Goal: Transaction & Acquisition: Purchase product/service

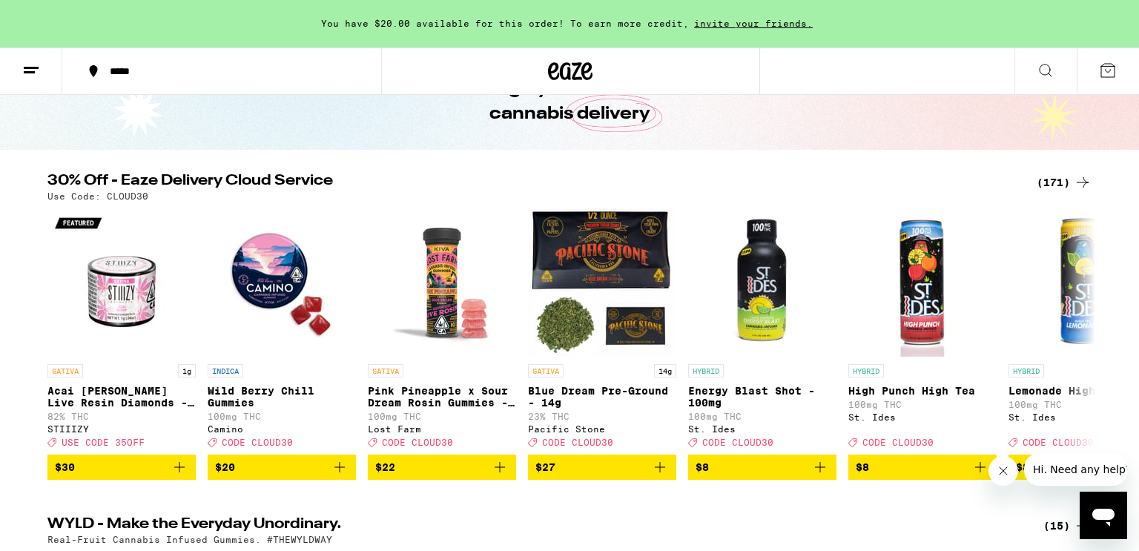
scroll to position [119, 0]
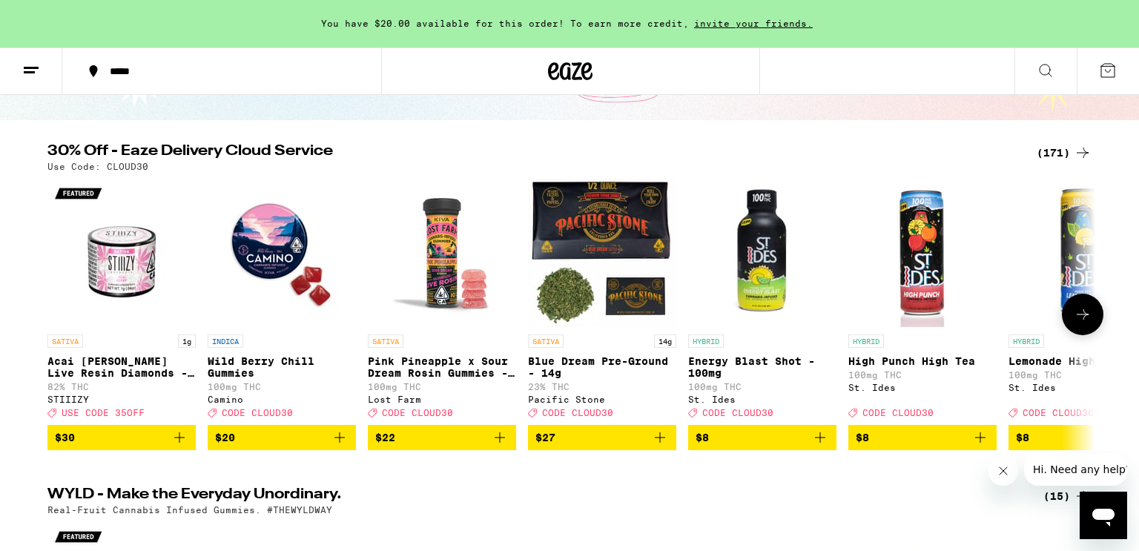
click at [1081, 314] on icon at bounding box center [1083, 315] width 18 height 18
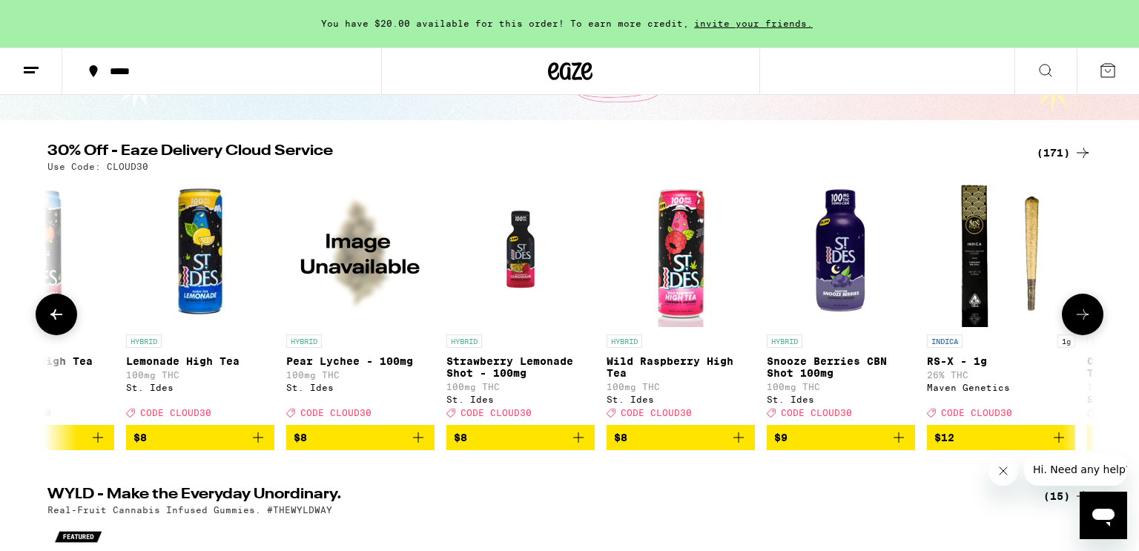
click at [1081, 314] on icon at bounding box center [1083, 315] width 18 height 18
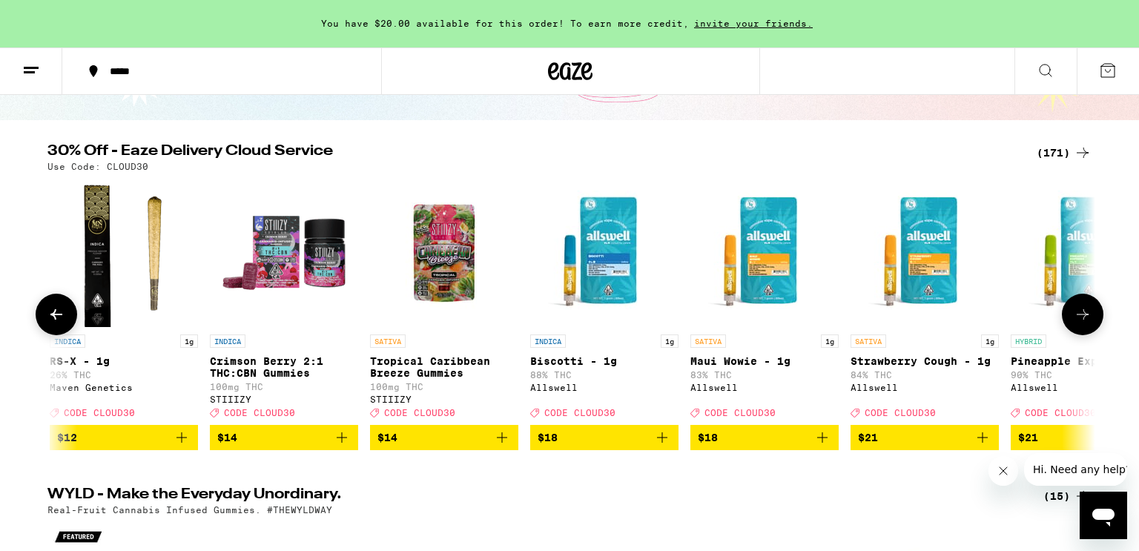
scroll to position [0, 1765]
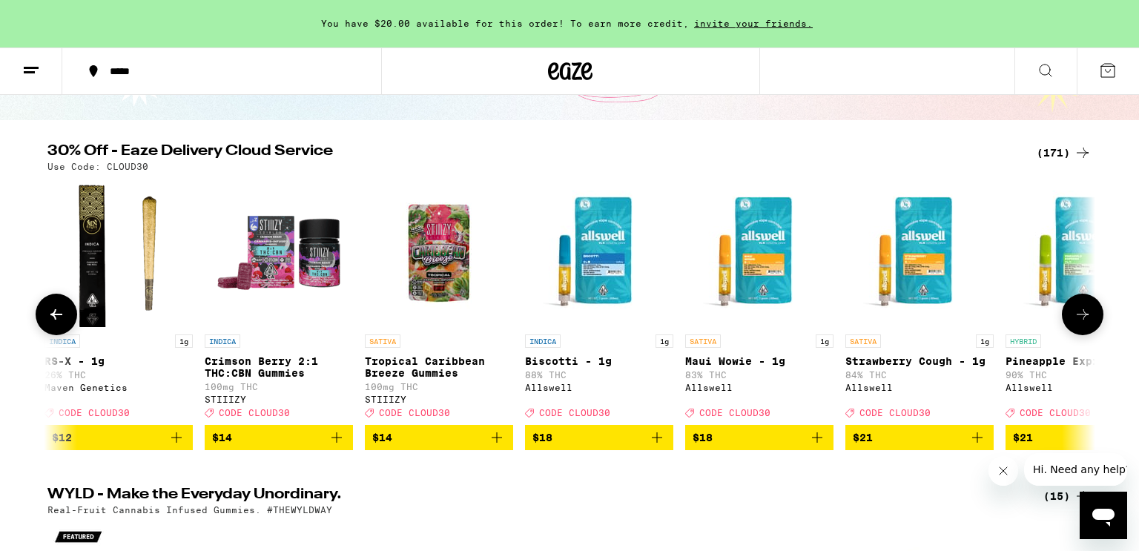
click at [1081, 314] on icon at bounding box center [1083, 315] width 18 height 18
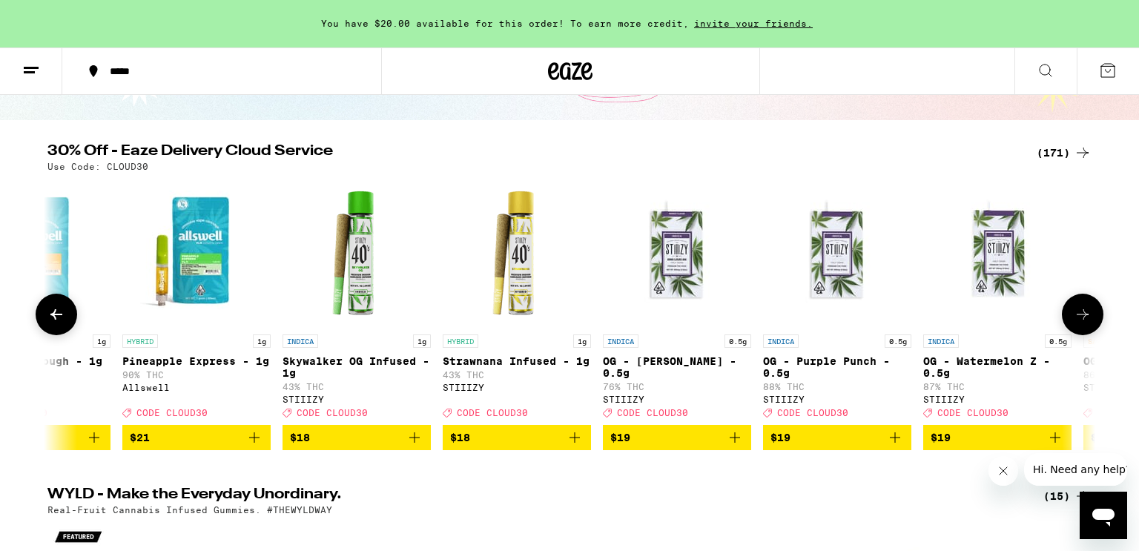
click at [1081, 314] on icon at bounding box center [1083, 315] width 18 height 18
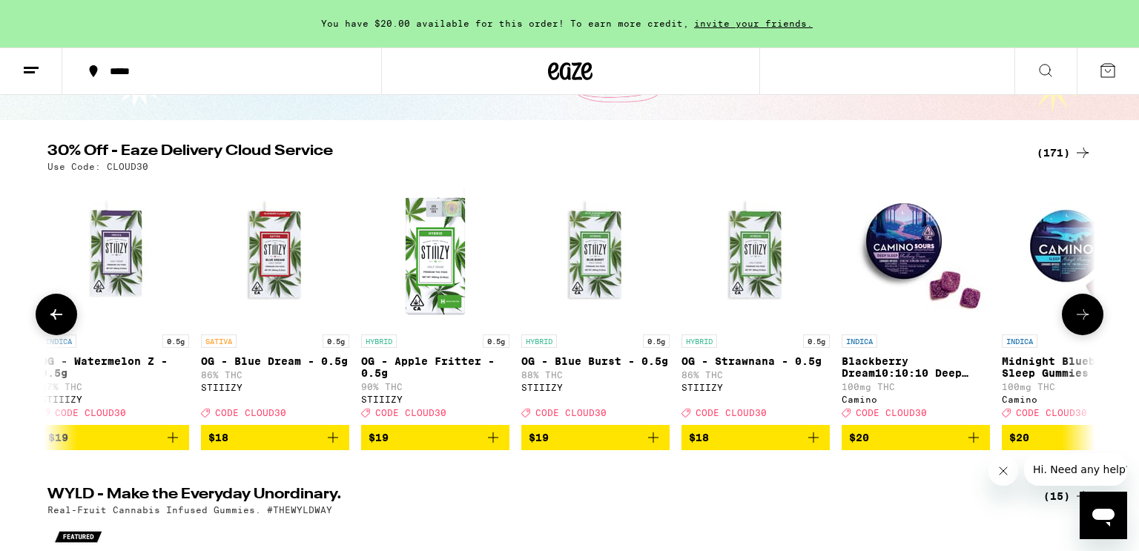
click at [1081, 314] on icon at bounding box center [1083, 315] width 18 height 18
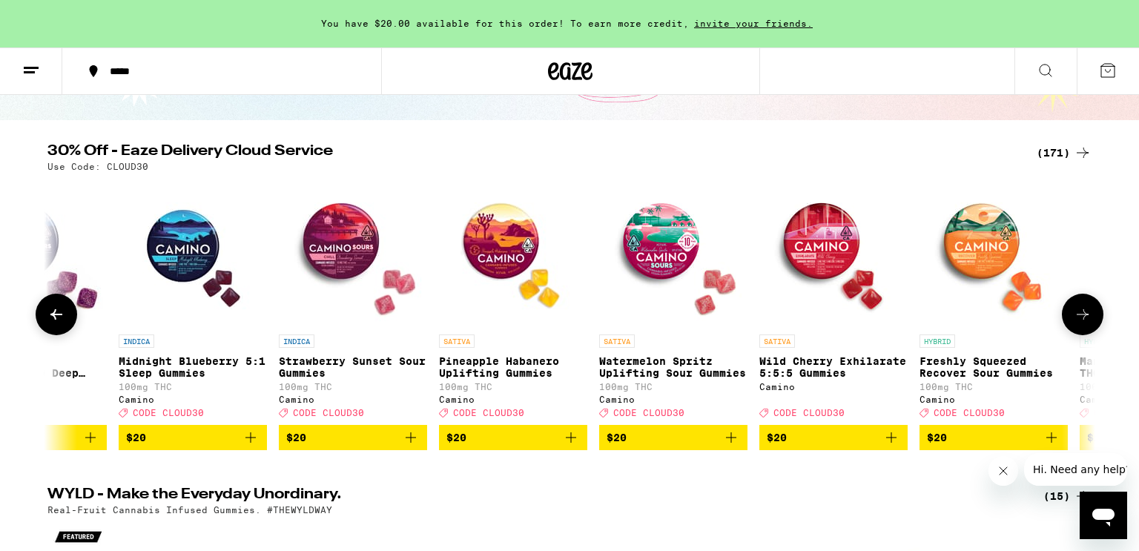
click at [1081, 314] on icon at bounding box center [1083, 315] width 18 height 18
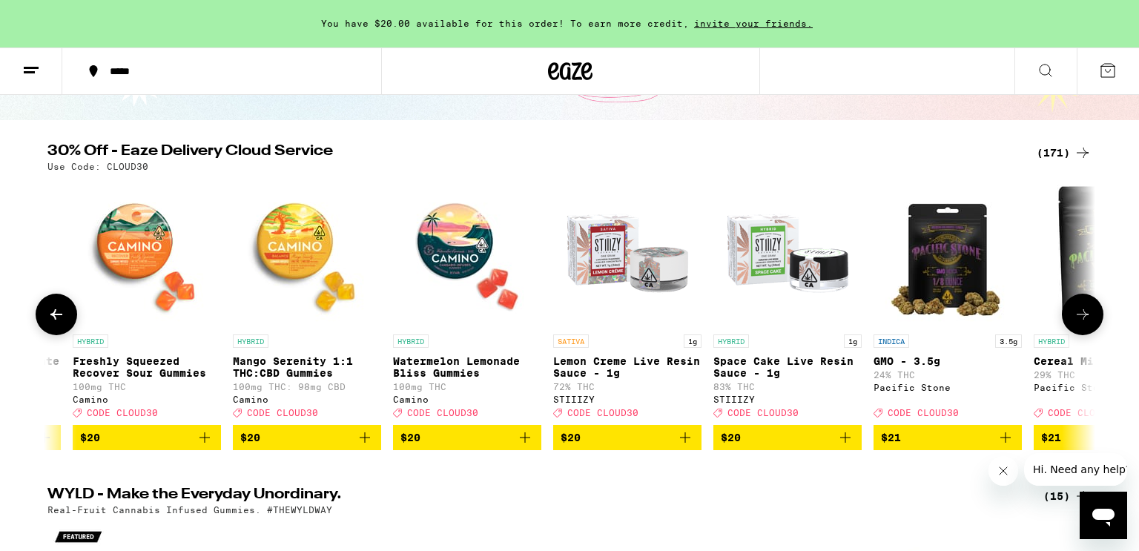
scroll to position [0, 5296]
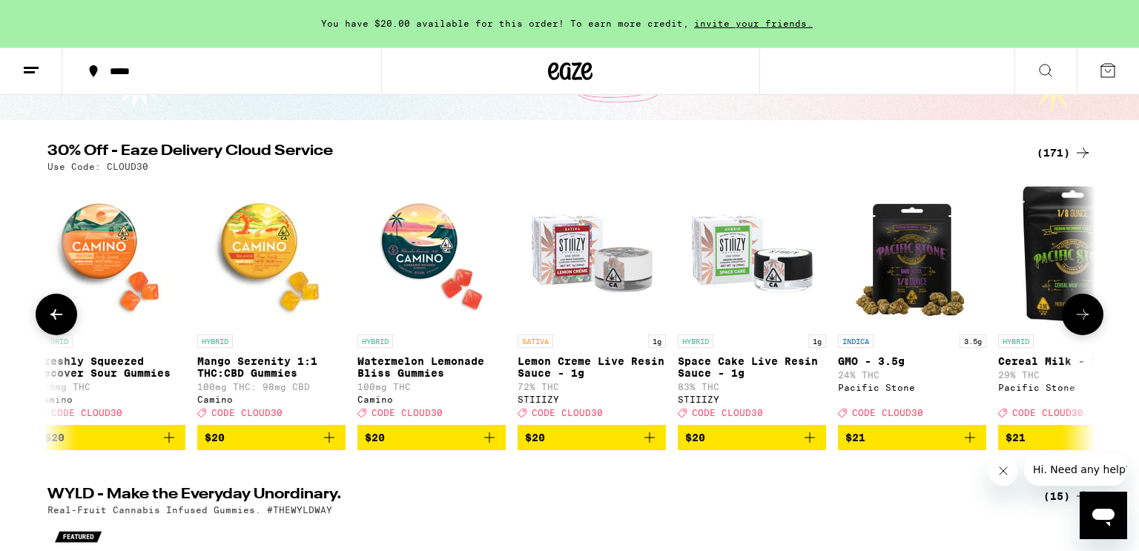
click at [1081, 314] on icon at bounding box center [1083, 315] width 18 height 18
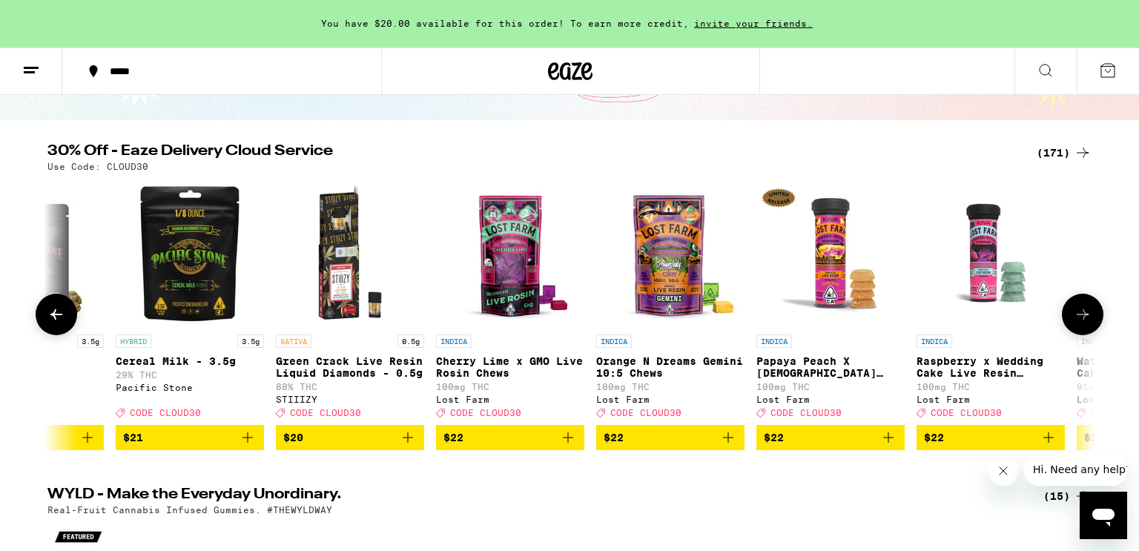
click at [1081, 314] on icon at bounding box center [1083, 315] width 18 height 18
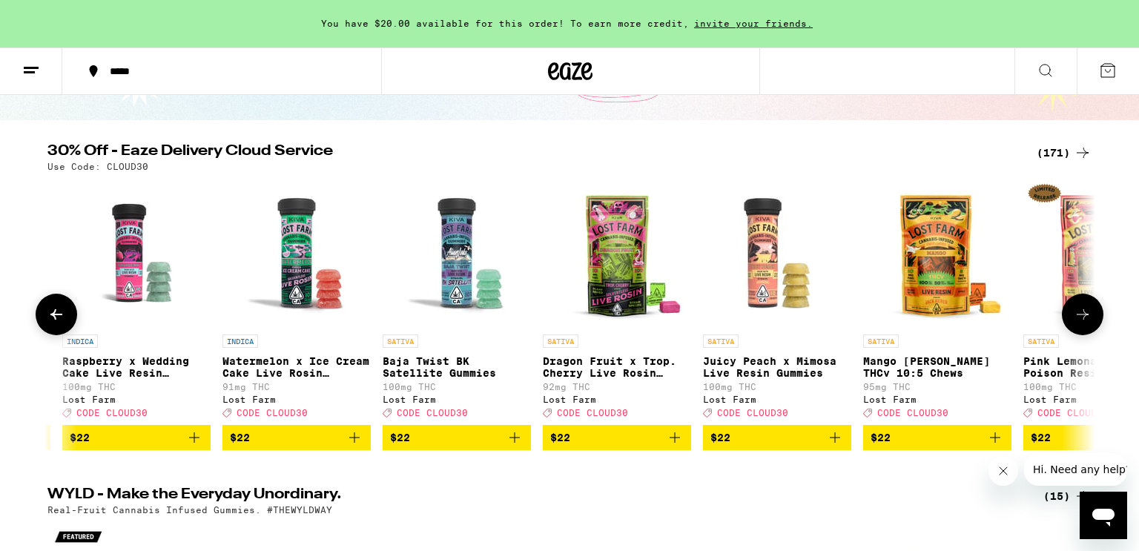
scroll to position [0, 7062]
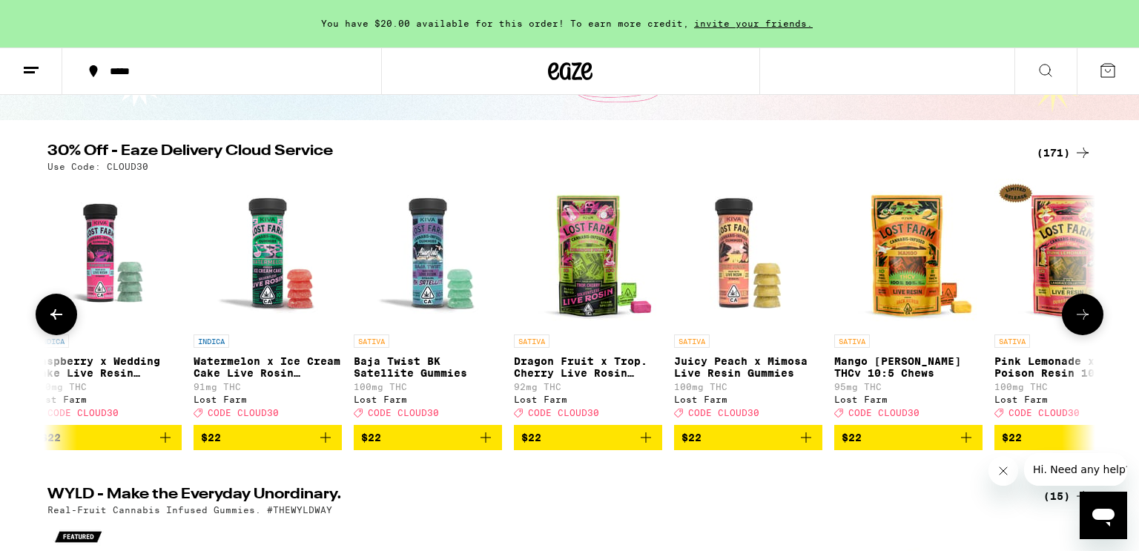
click at [1081, 314] on icon at bounding box center [1083, 315] width 18 height 18
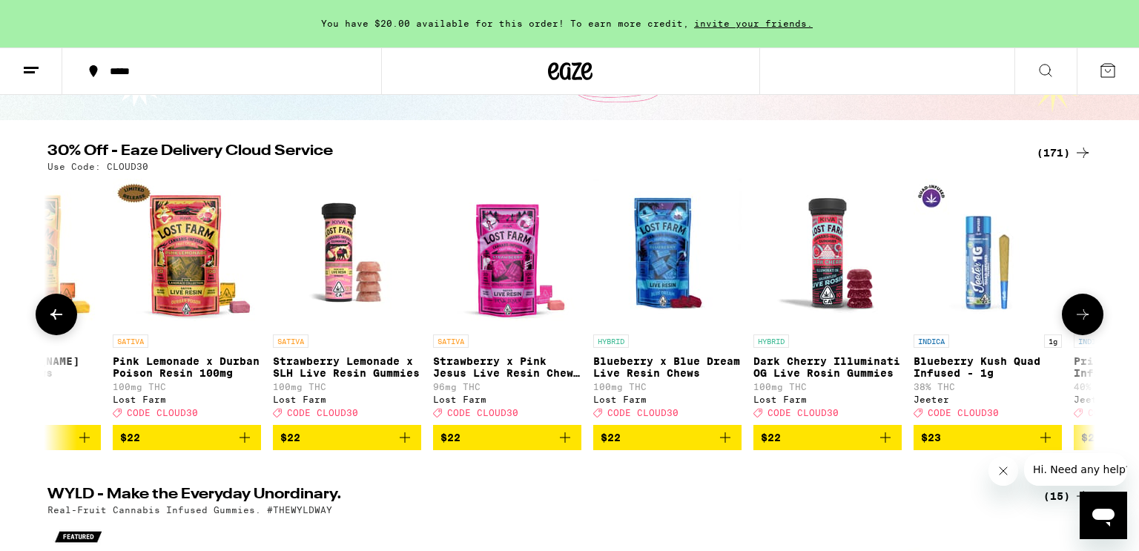
scroll to position [0, 7944]
click at [1081, 314] on icon at bounding box center [1083, 315] width 18 height 18
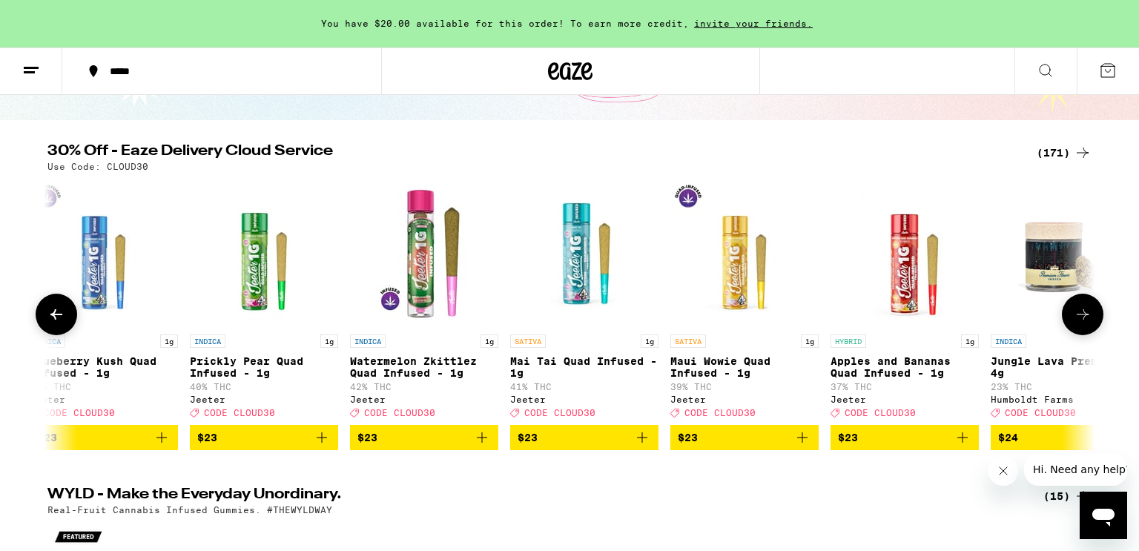
click at [1081, 314] on icon at bounding box center [1083, 315] width 18 height 18
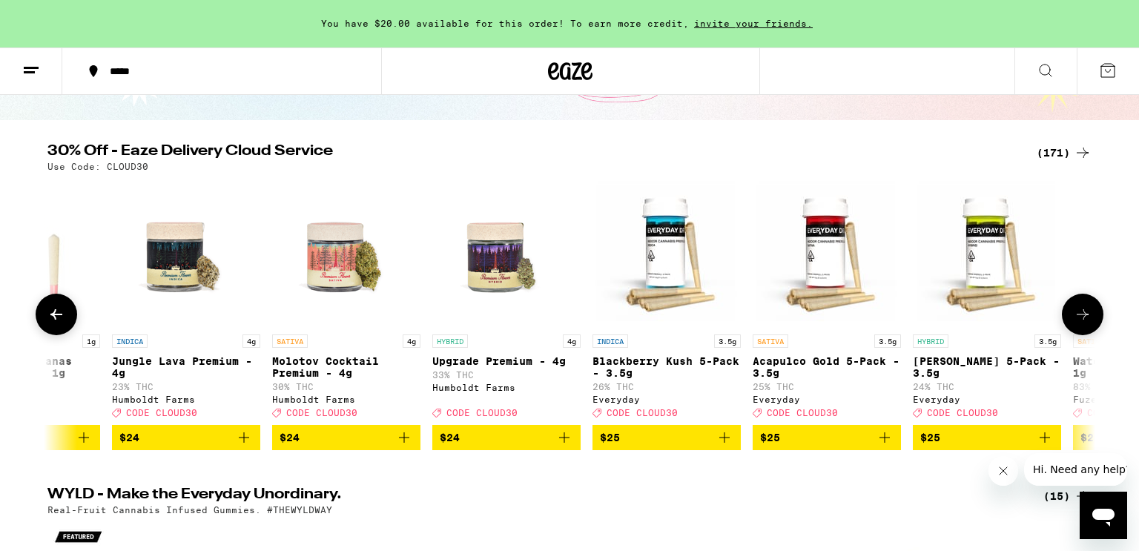
scroll to position [0, 9710]
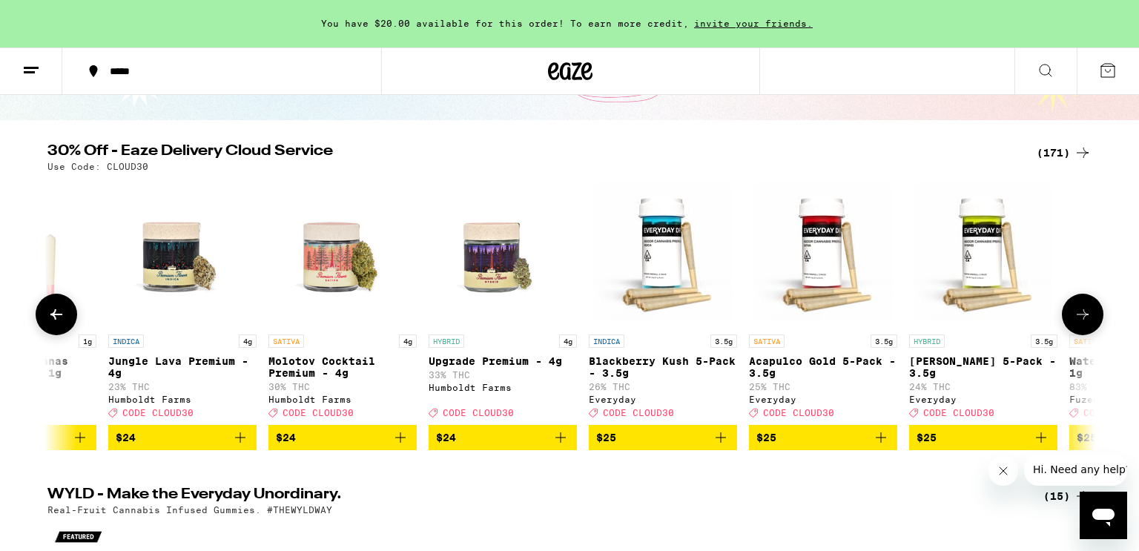
click at [1081, 314] on icon at bounding box center [1083, 315] width 18 height 18
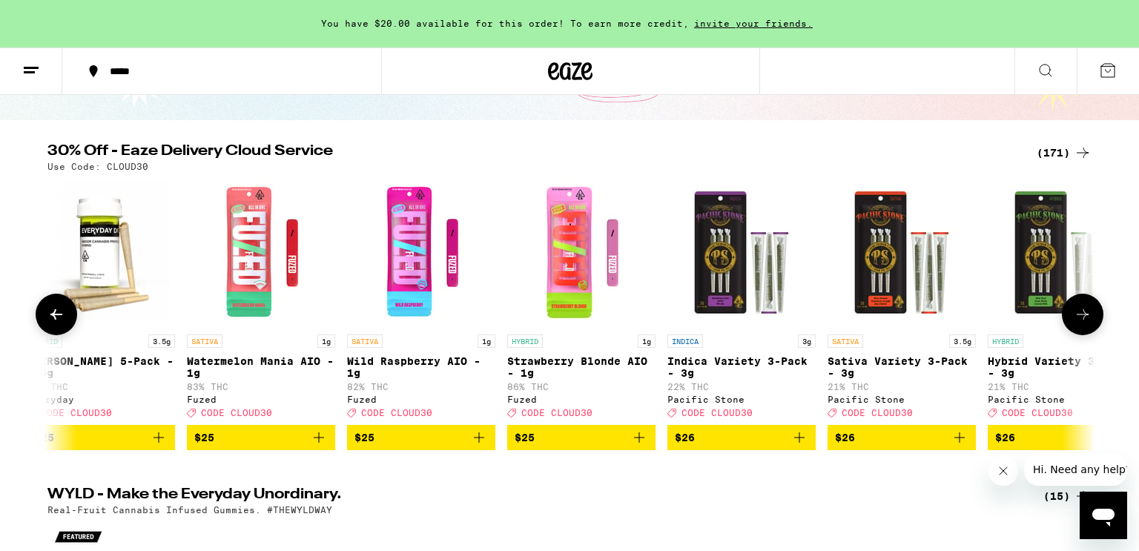
click at [1081, 314] on icon at bounding box center [1083, 315] width 18 height 18
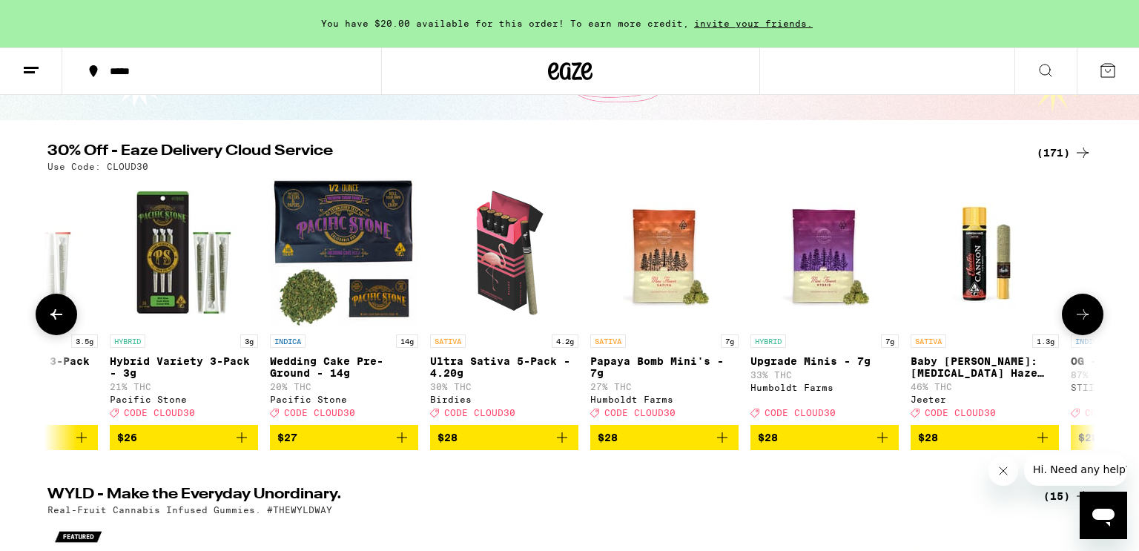
scroll to position [0, 11475]
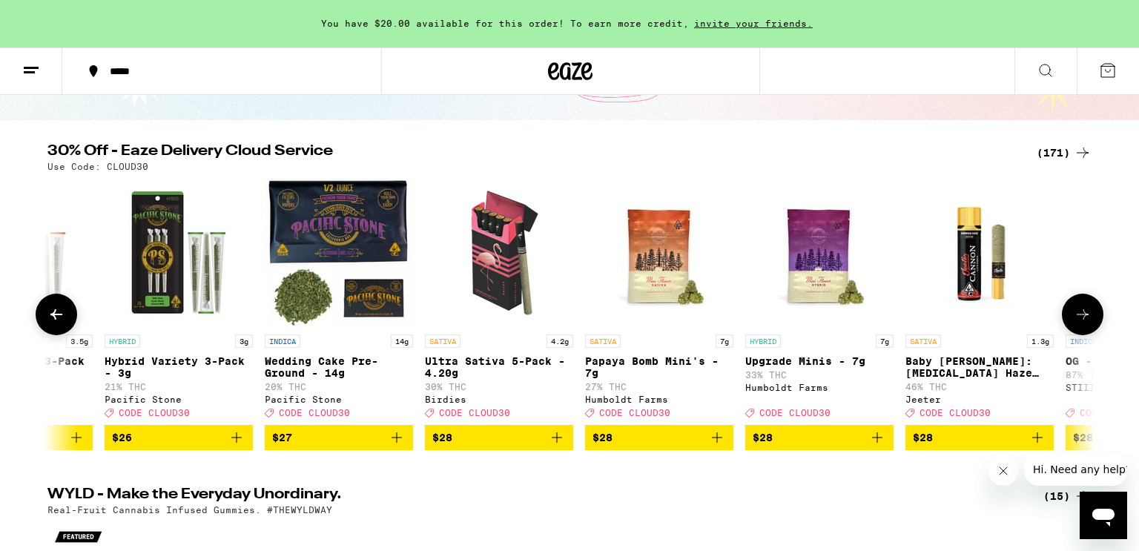
click at [1081, 314] on icon at bounding box center [1083, 315] width 18 height 18
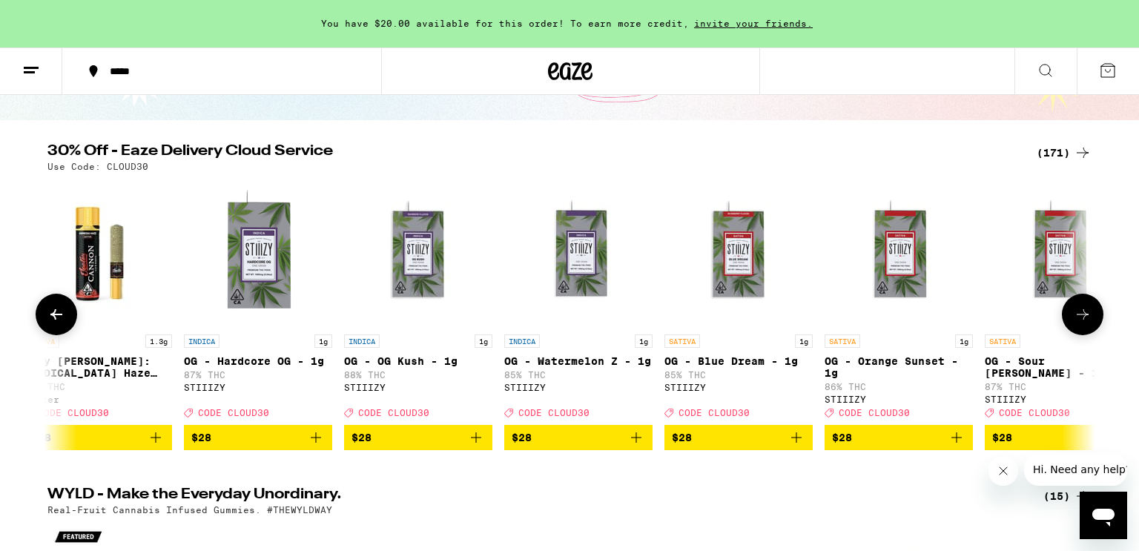
scroll to position [0, 12358]
click at [52, 323] on icon at bounding box center [56, 315] width 18 height 18
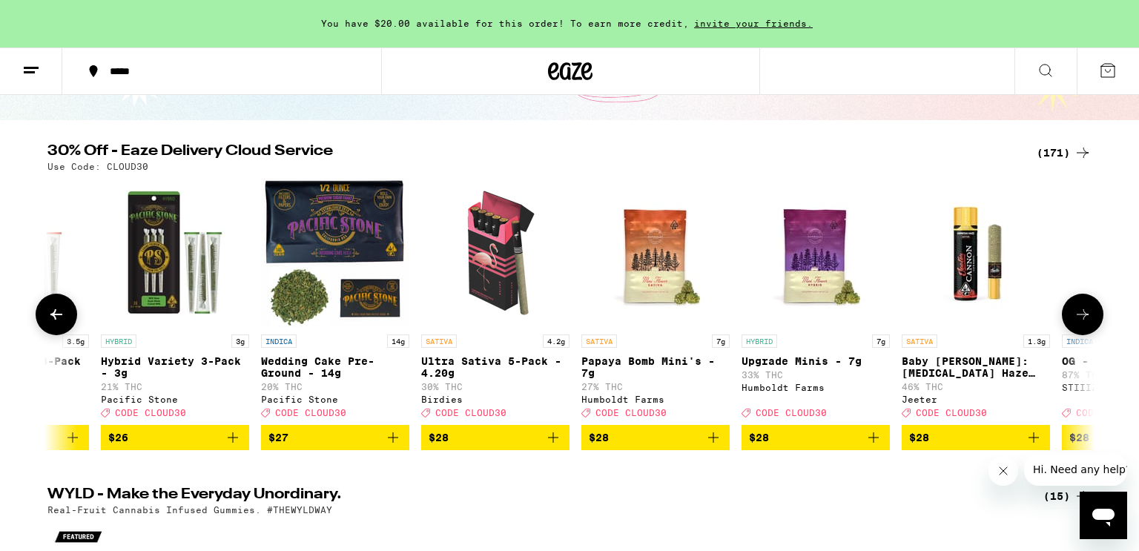
scroll to position [0, 11476]
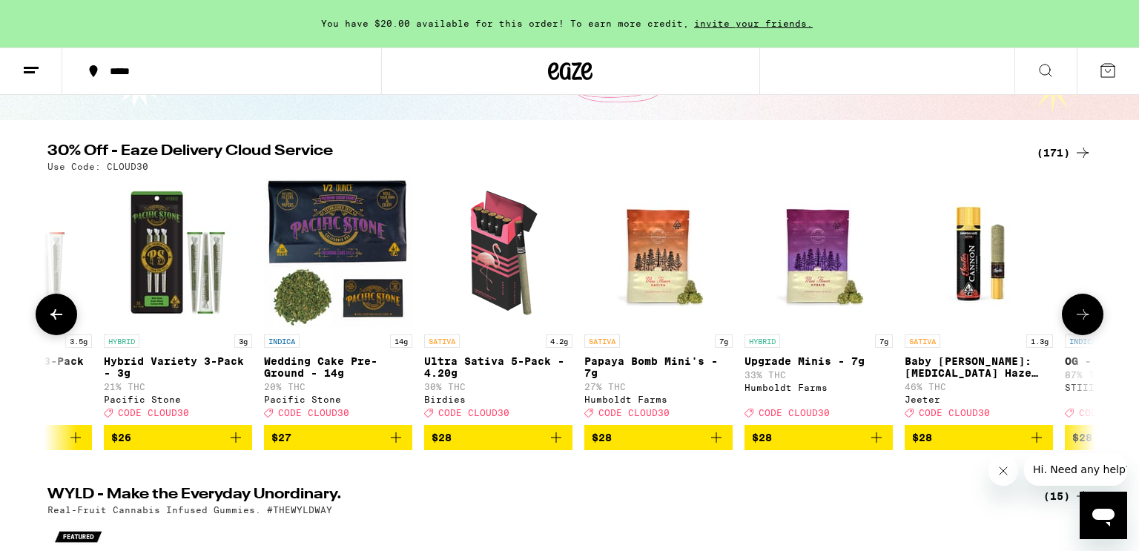
click at [1076, 313] on icon at bounding box center [1083, 315] width 18 height 18
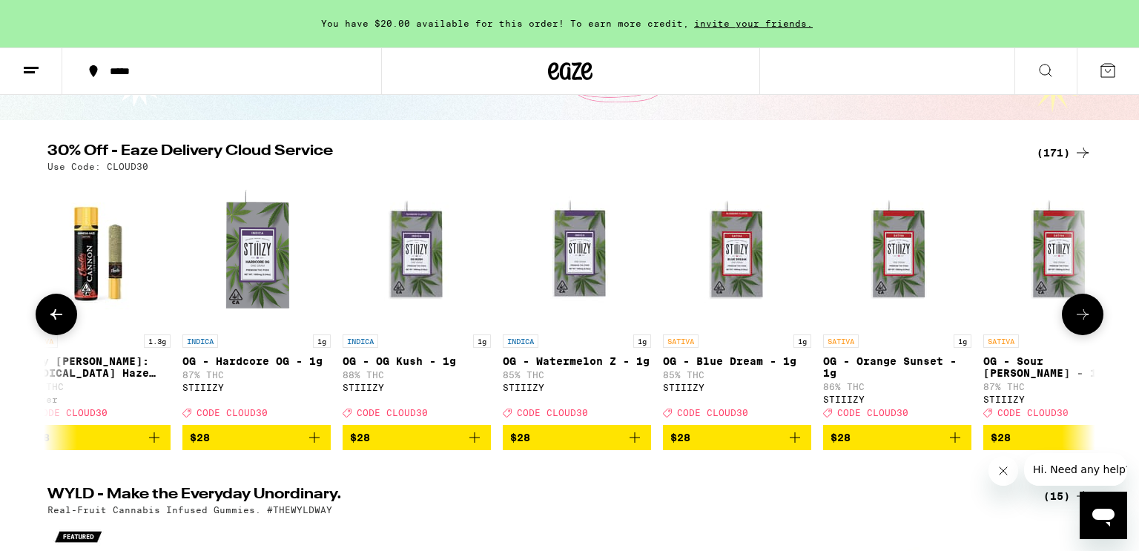
click at [1076, 313] on icon at bounding box center [1083, 315] width 18 height 18
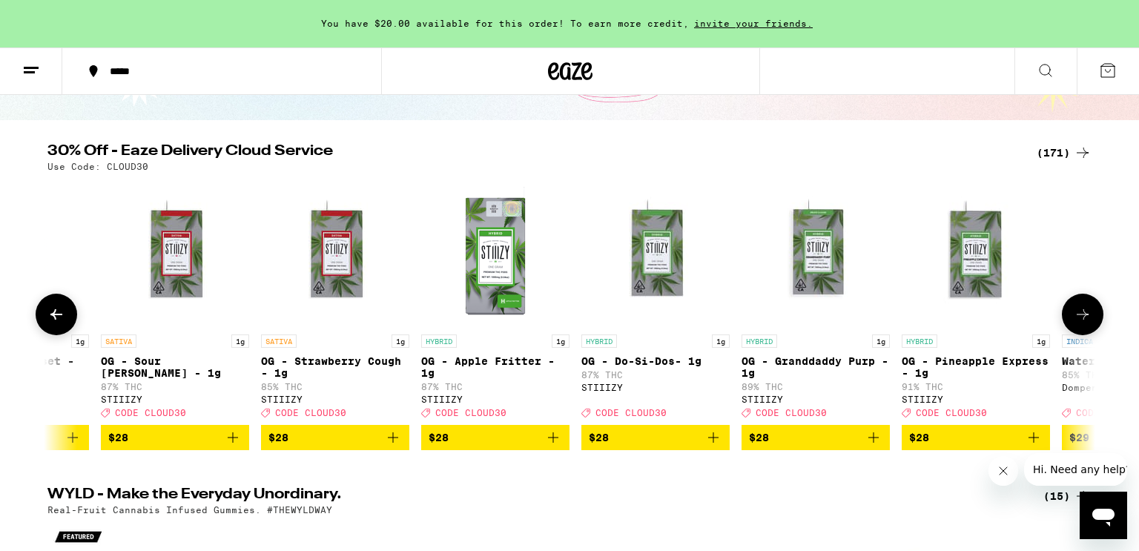
click at [1076, 313] on icon at bounding box center [1083, 315] width 18 height 18
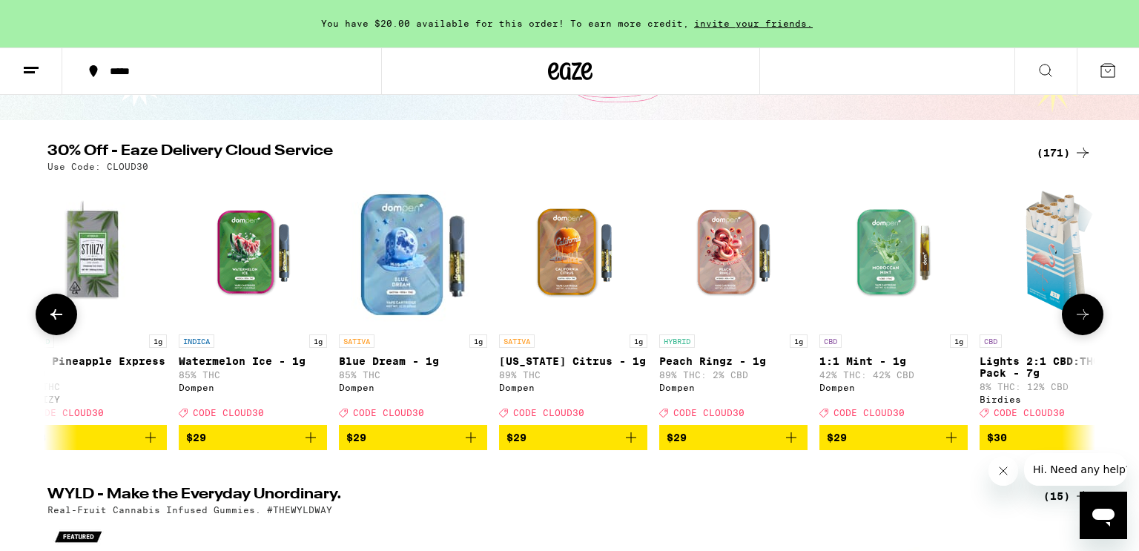
click at [1076, 313] on icon at bounding box center [1083, 315] width 18 height 18
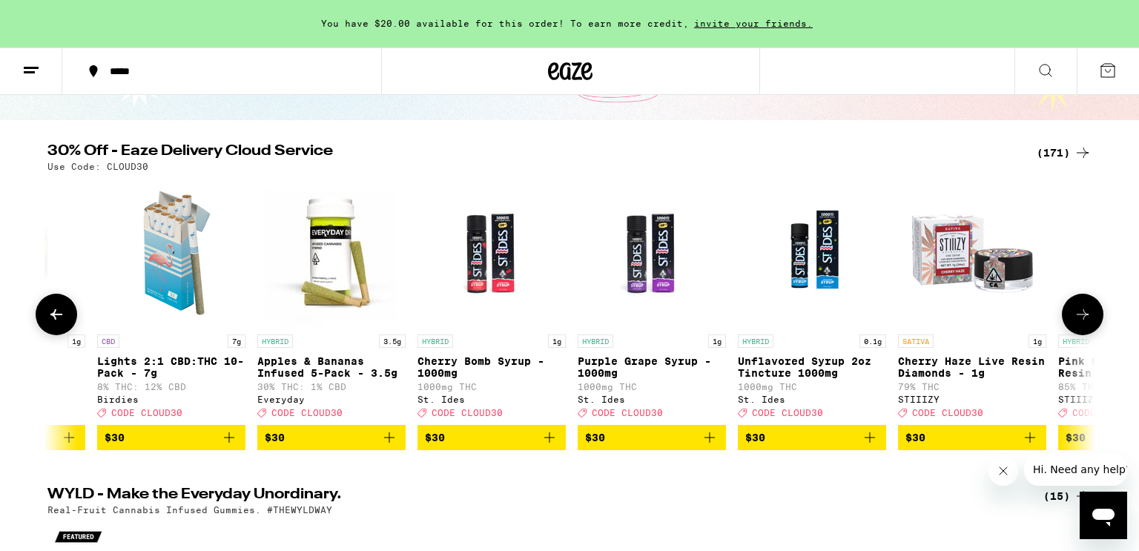
click at [1076, 313] on icon at bounding box center [1083, 315] width 18 height 18
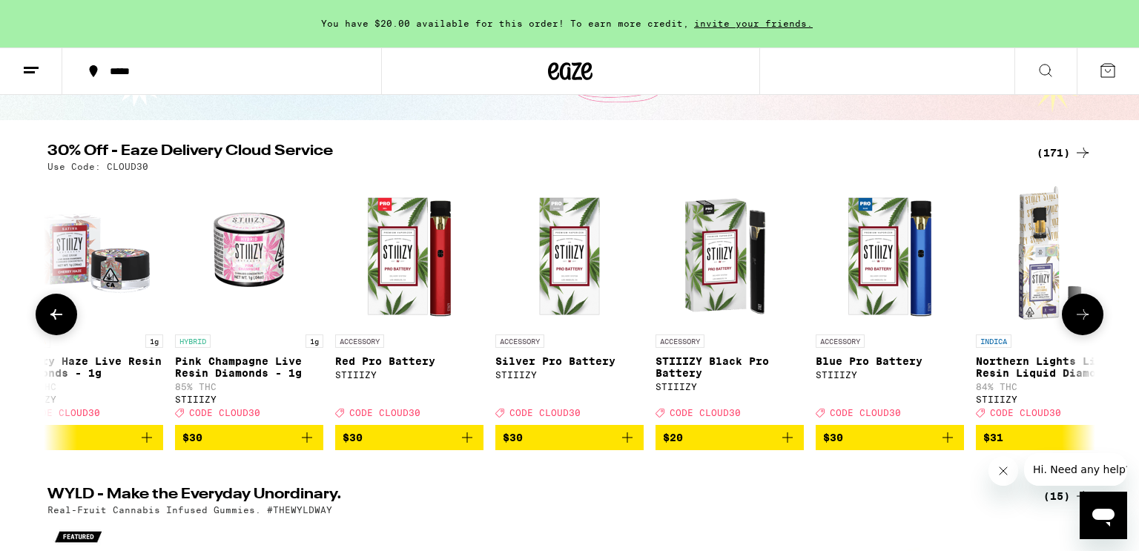
click at [1076, 313] on icon at bounding box center [1083, 315] width 18 height 18
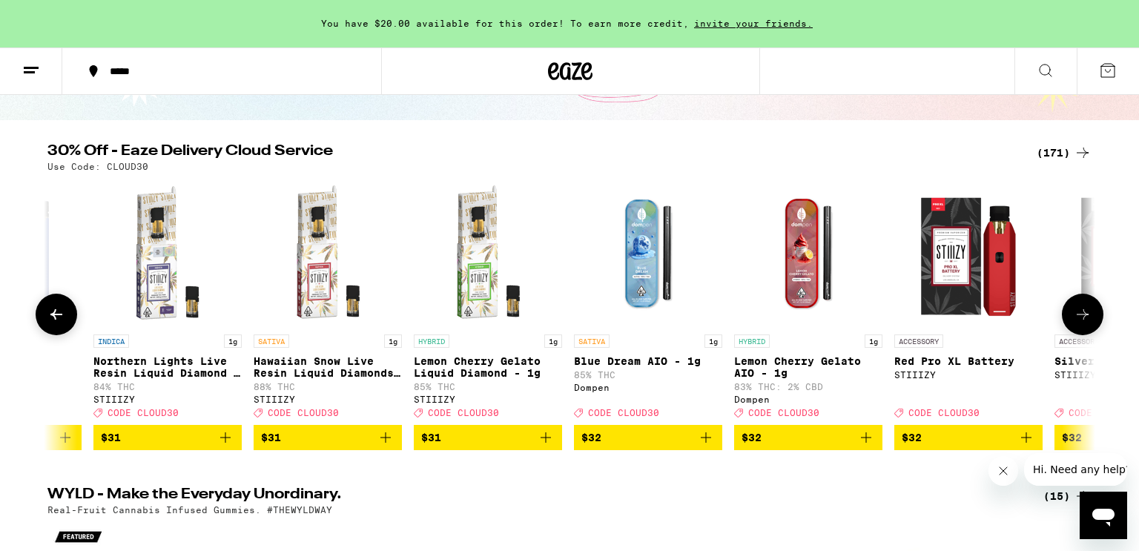
click at [1076, 313] on icon at bounding box center [1083, 315] width 18 height 18
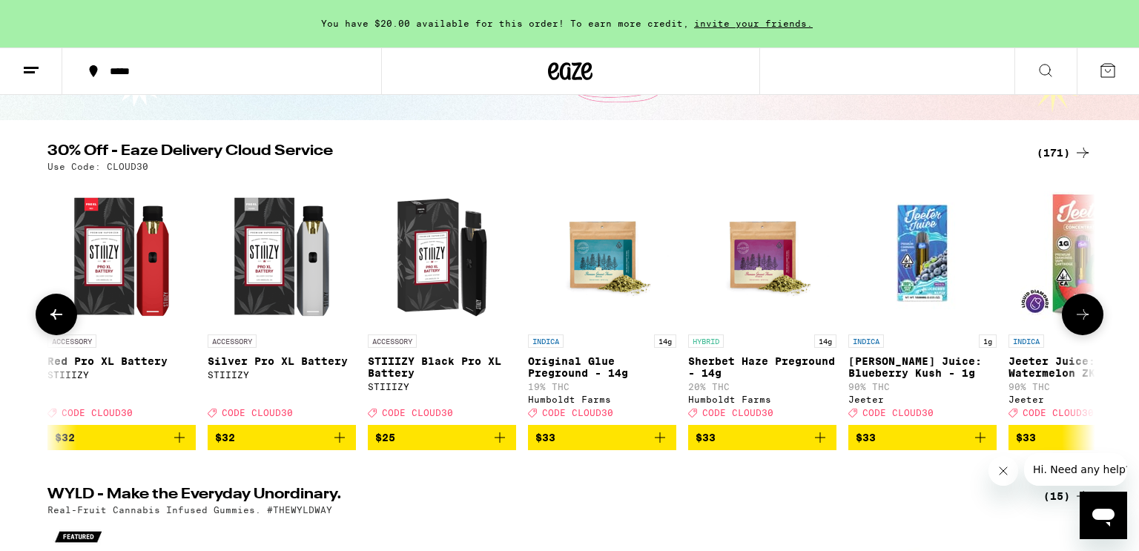
scroll to position [0, 17655]
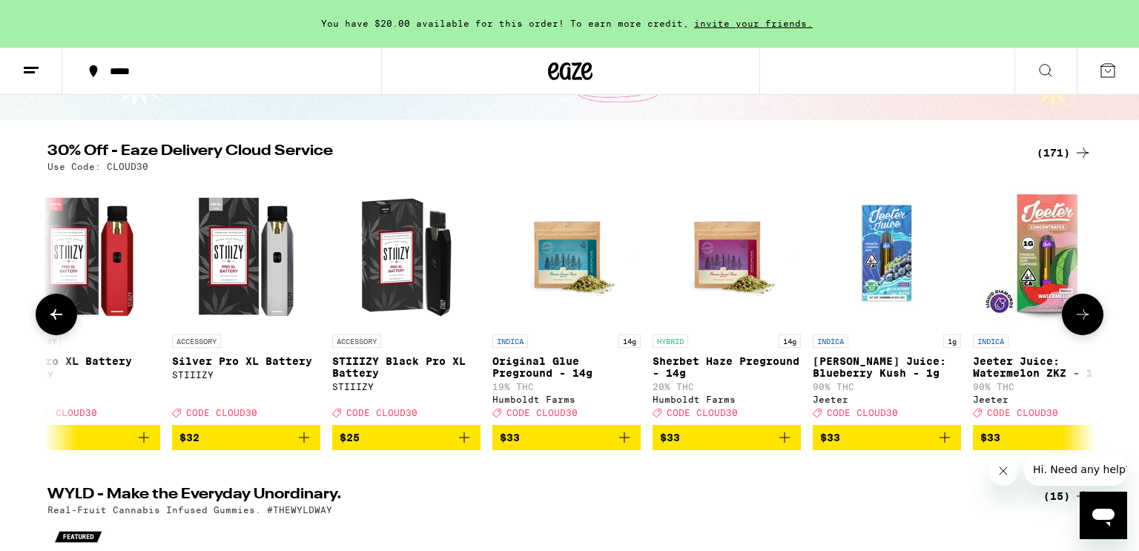
click at [1076, 313] on icon at bounding box center [1083, 315] width 18 height 18
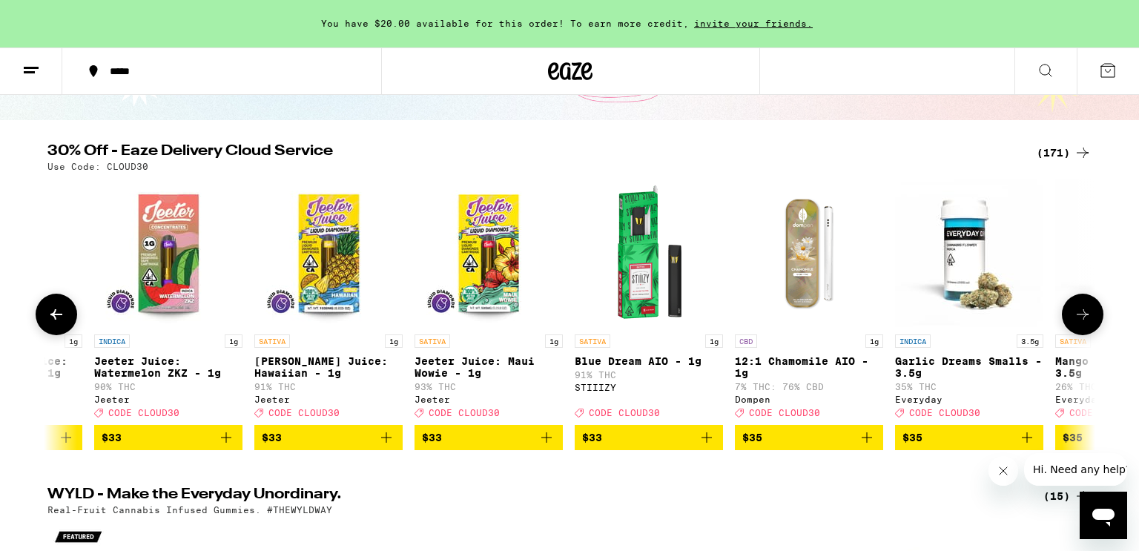
scroll to position [0, 18538]
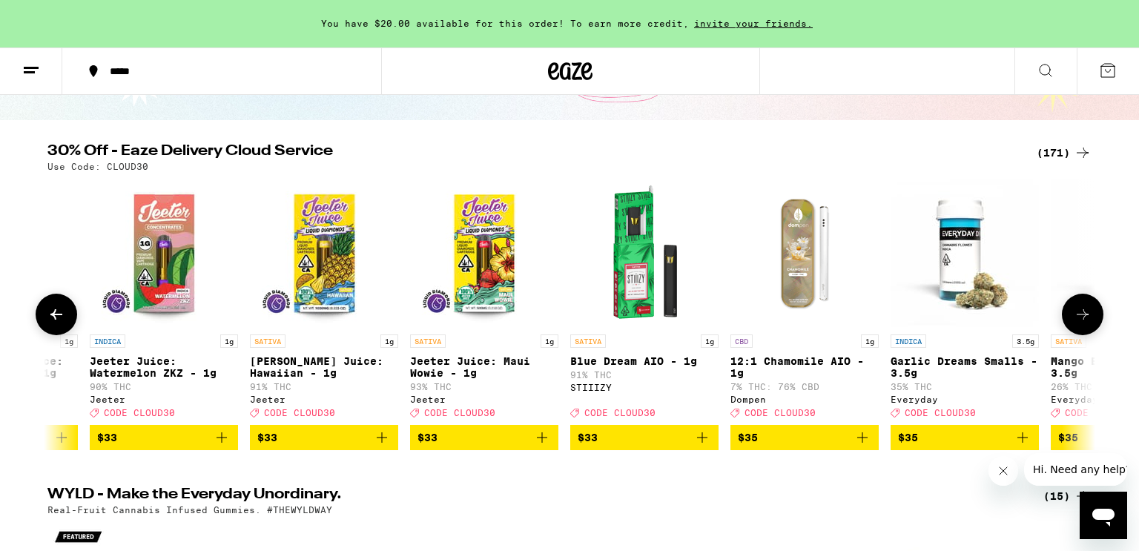
click at [1076, 313] on icon at bounding box center [1083, 315] width 18 height 18
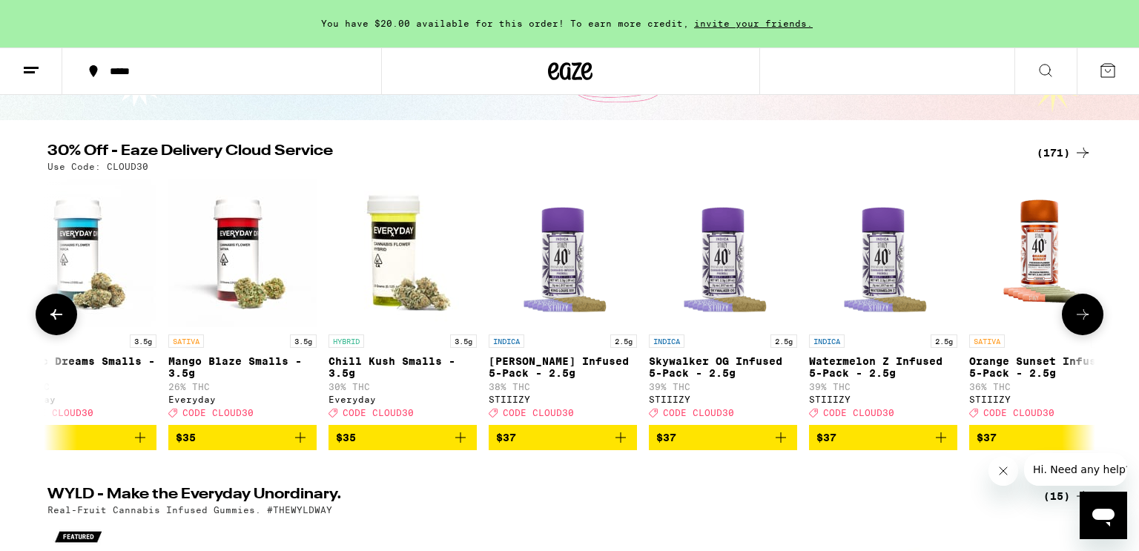
click at [1076, 313] on icon at bounding box center [1083, 315] width 18 height 18
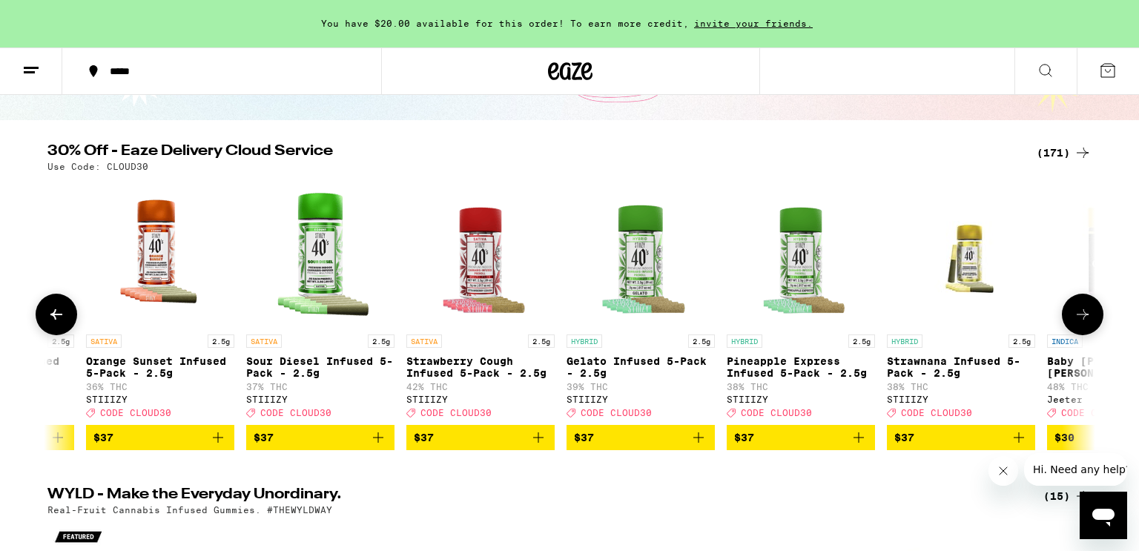
click at [1076, 313] on icon at bounding box center [1083, 315] width 18 height 18
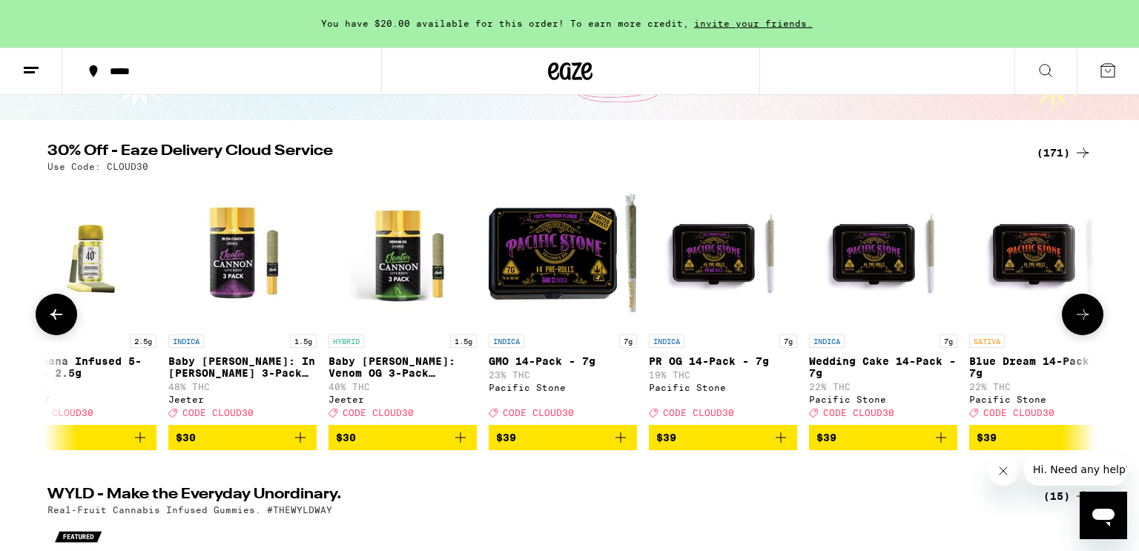
scroll to position [0, 21186]
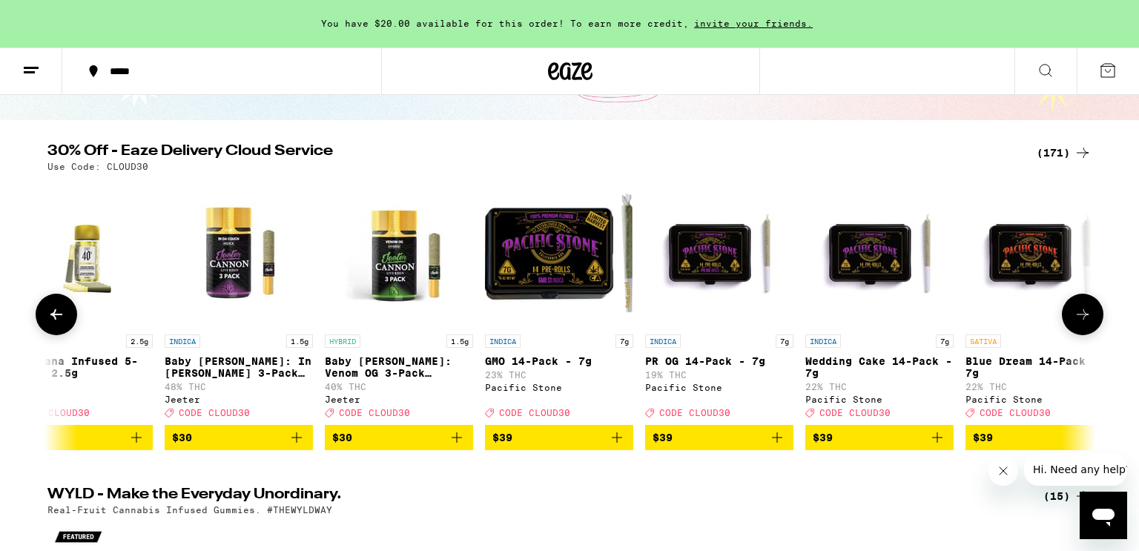
click at [1076, 313] on icon at bounding box center [1083, 315] width 18 height 18
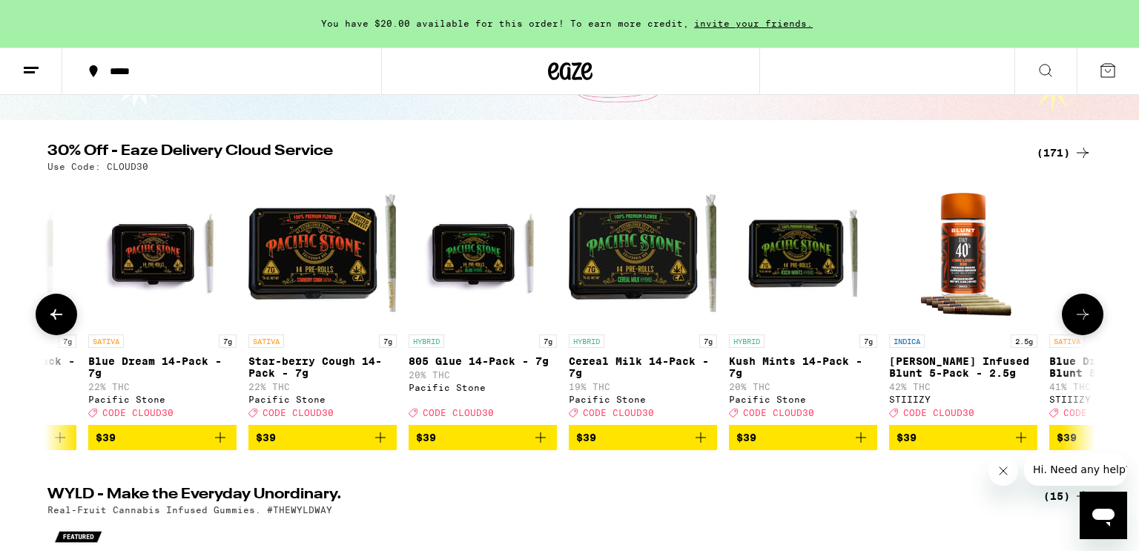
scroll to position [0, 22068]
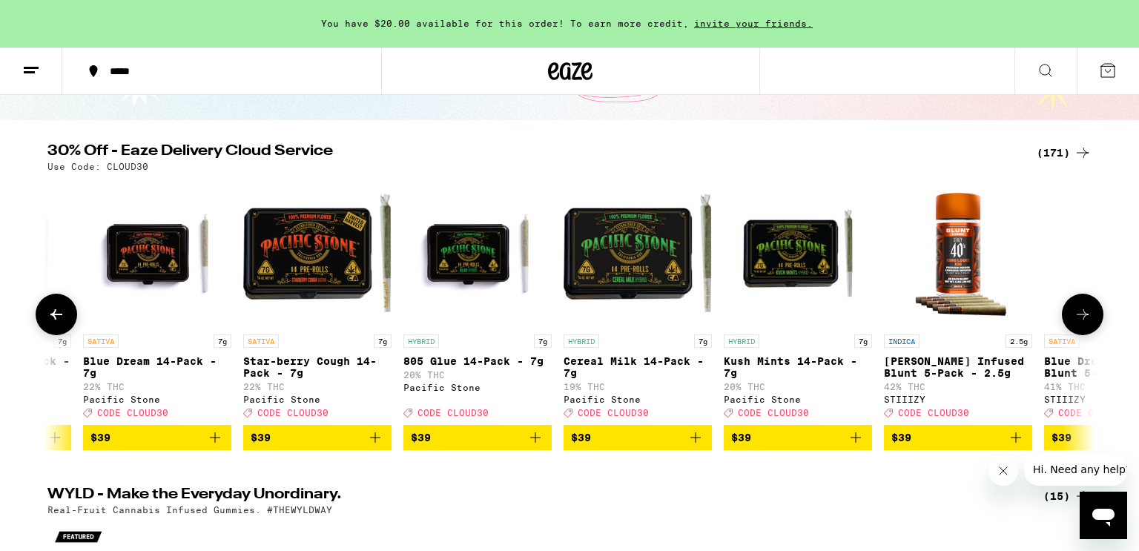
click at [1076, 313] on icon at bounding box center [1083, 315] width 18 height 18
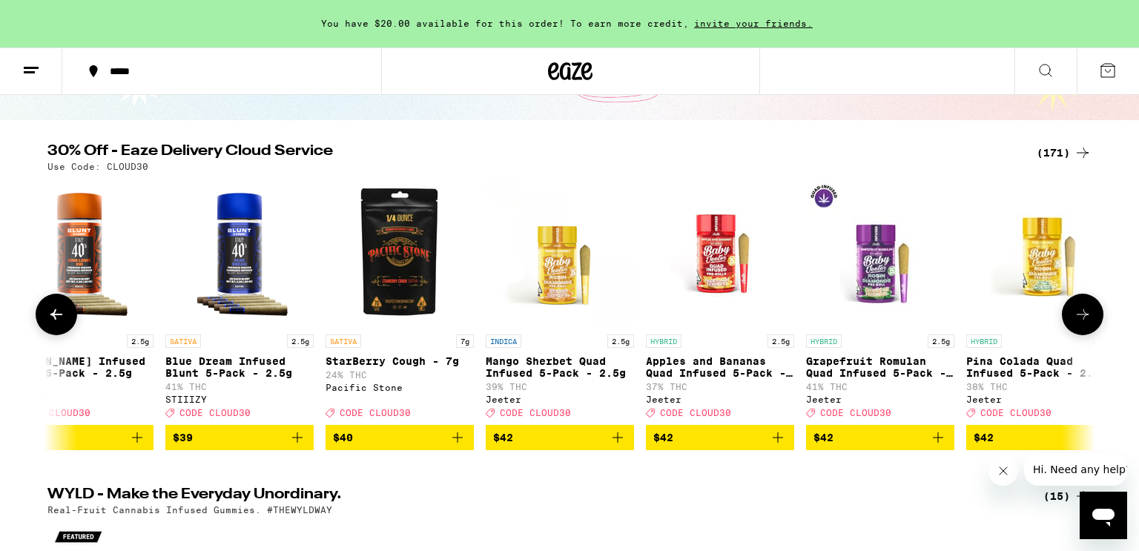
scroll to position [0, 22952]
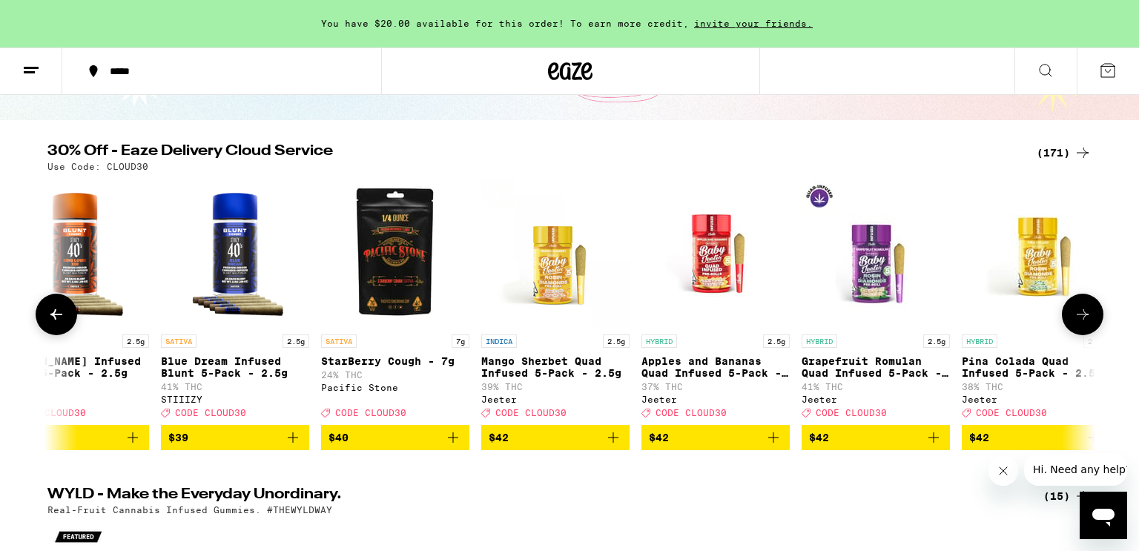
click at [1076, 313] on icon at bounding box center [1083, 315] width 18 height 18
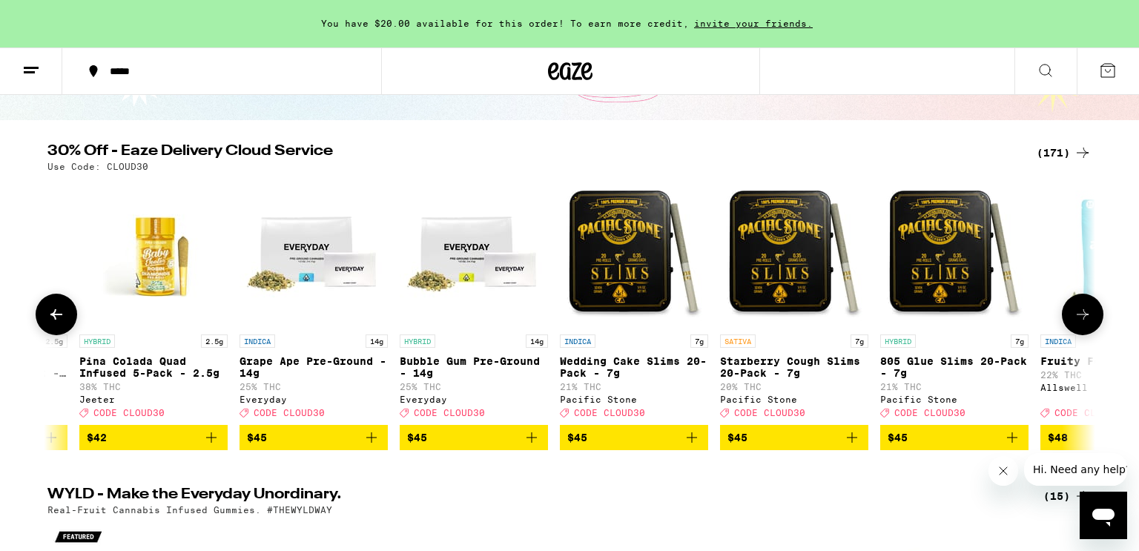
click at [1076, 313] on icon at bounding box center [1083, 315] width 18 height 18
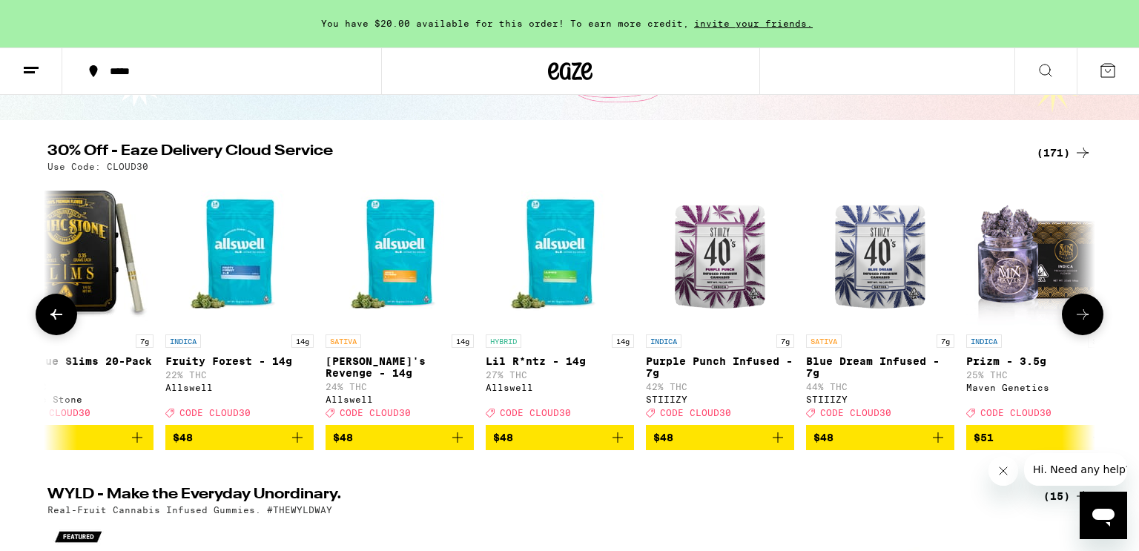
scroll to position [0, 24717]
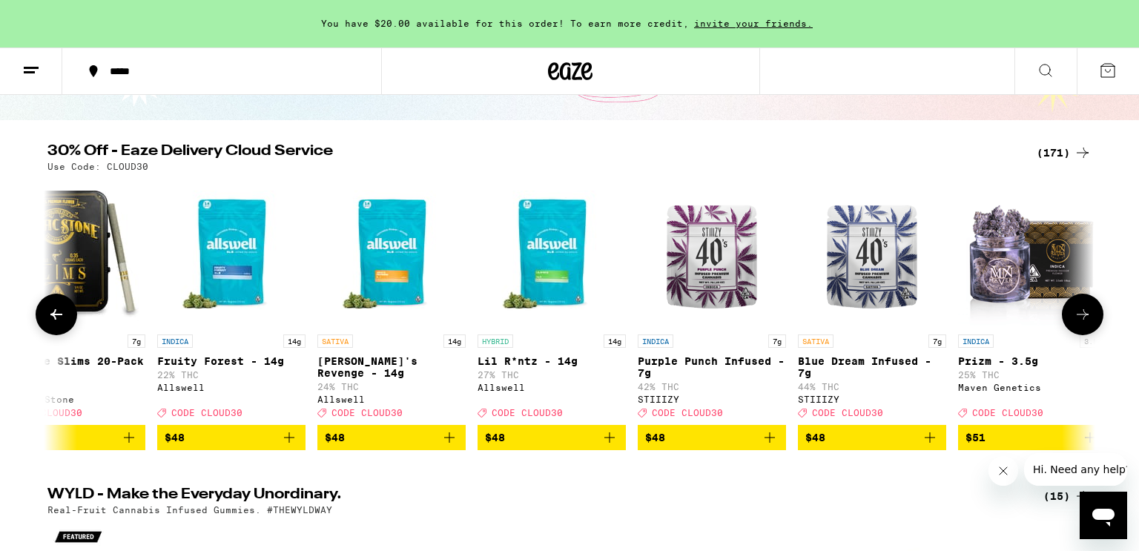
click at [612, 442] on icon "Add to bag" at bounding box center [610, 438] width 18 height 18
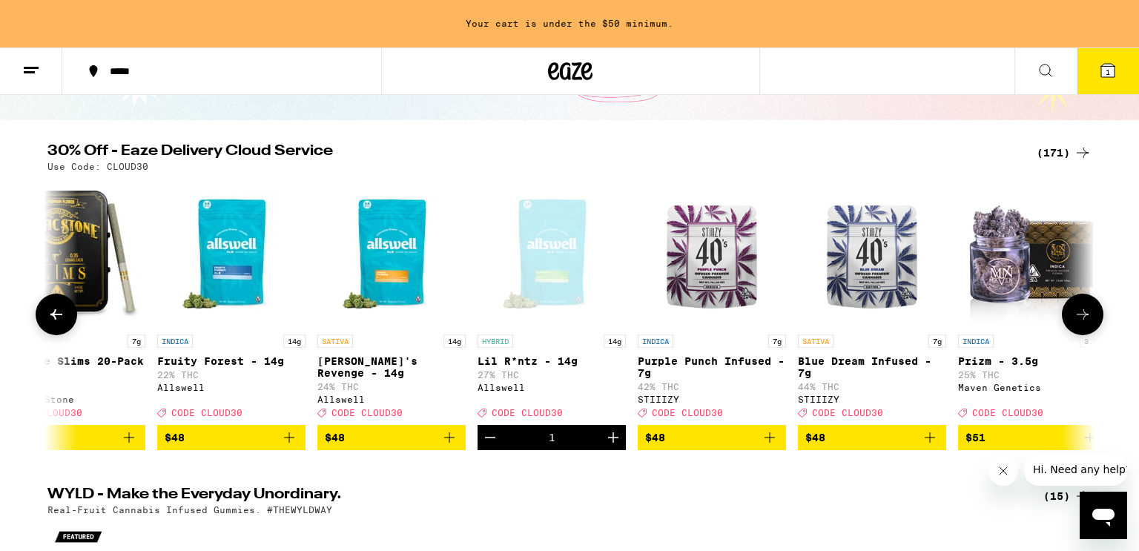
click at [1072, 317] on button at bounding box center [1083, 315] width 42 height 42
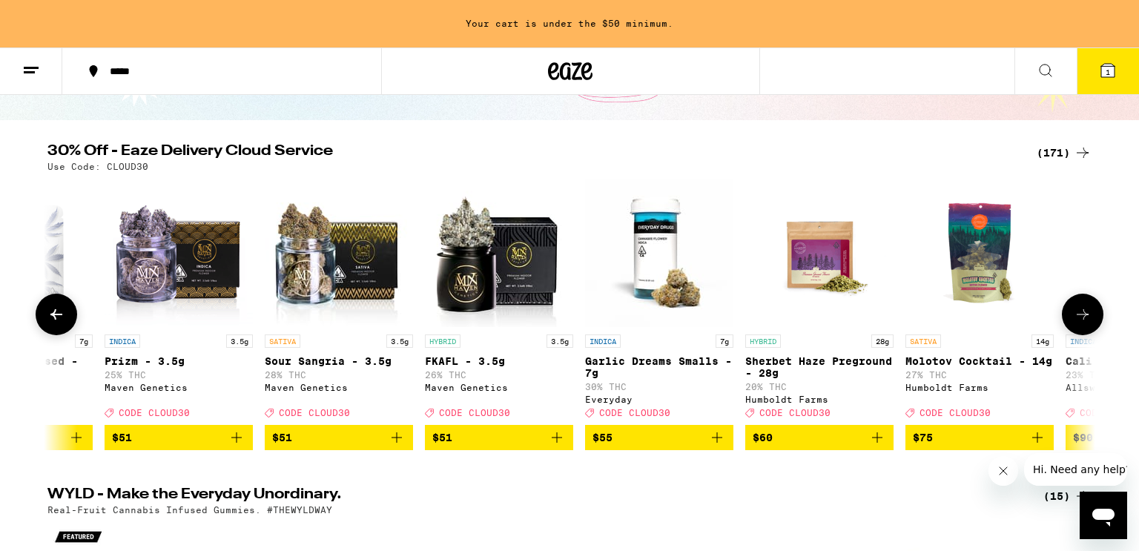
scroll to position [0, 25600]
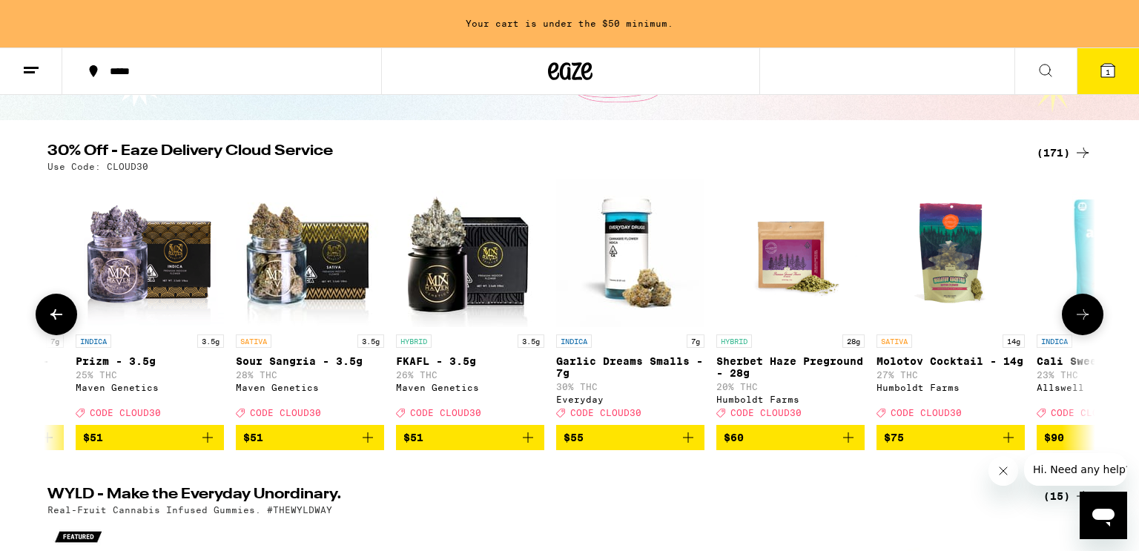
click at [1072, 317] on button at bounding box center [1083, 315] width 42 height 42
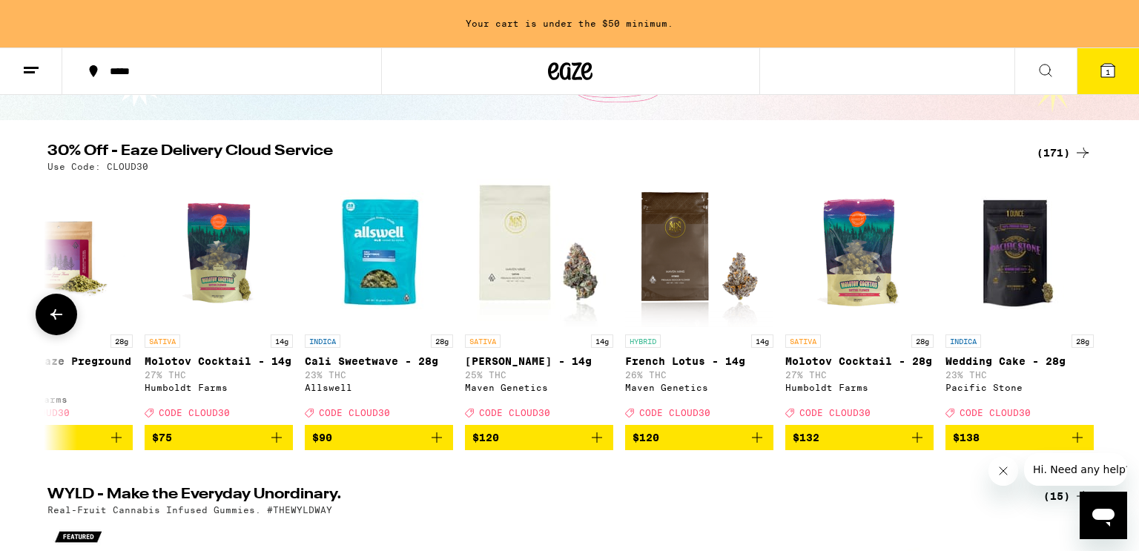
scroll to position [0, 26346]
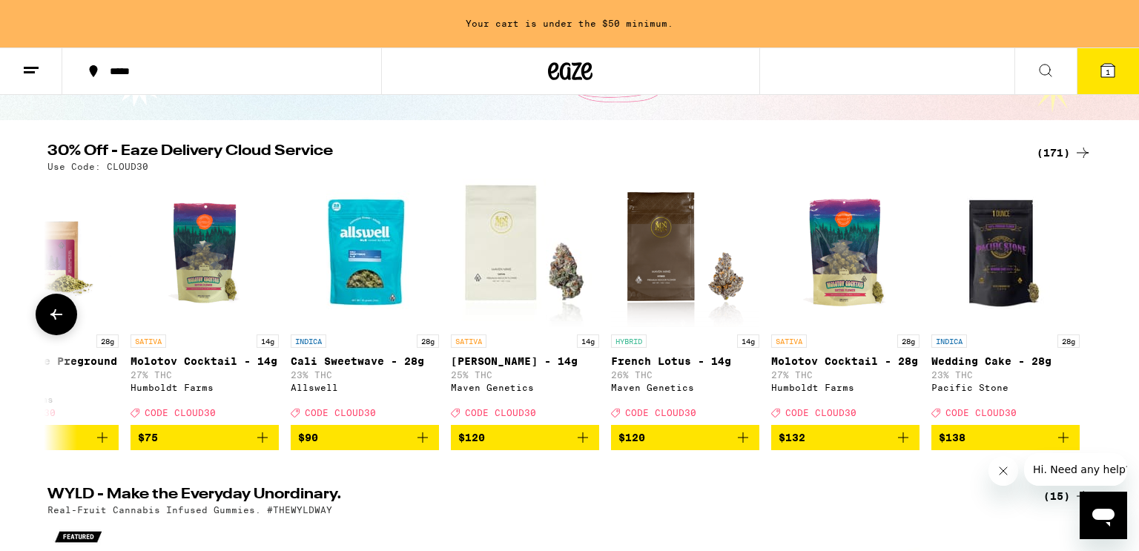
click at [64, 316] on icon at bounding box center [56, 315] width 18 height 18
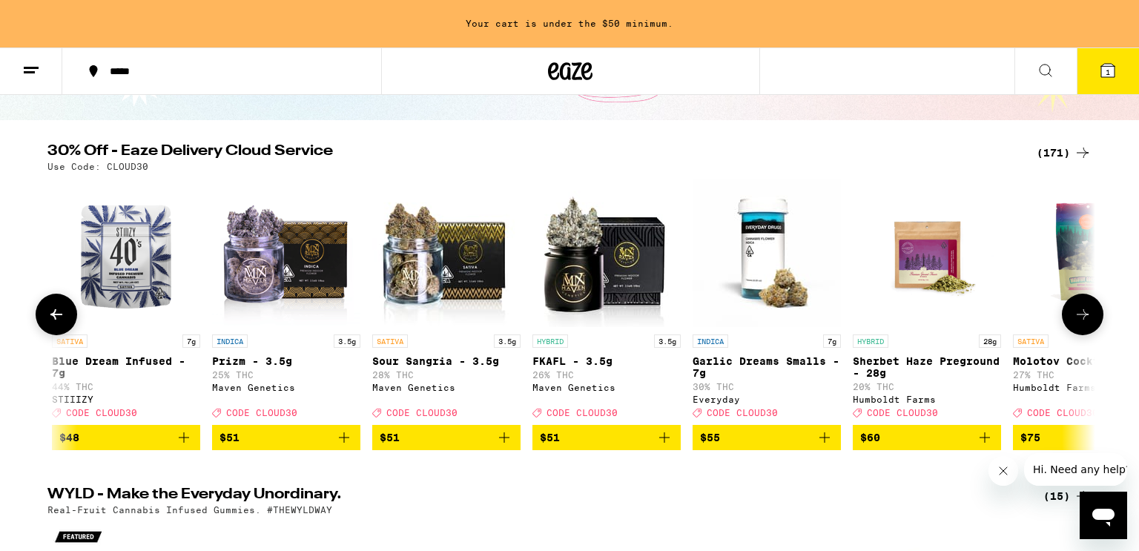
click at [64, 316] on icon at bounding box center [56, 315] width 18 height 18
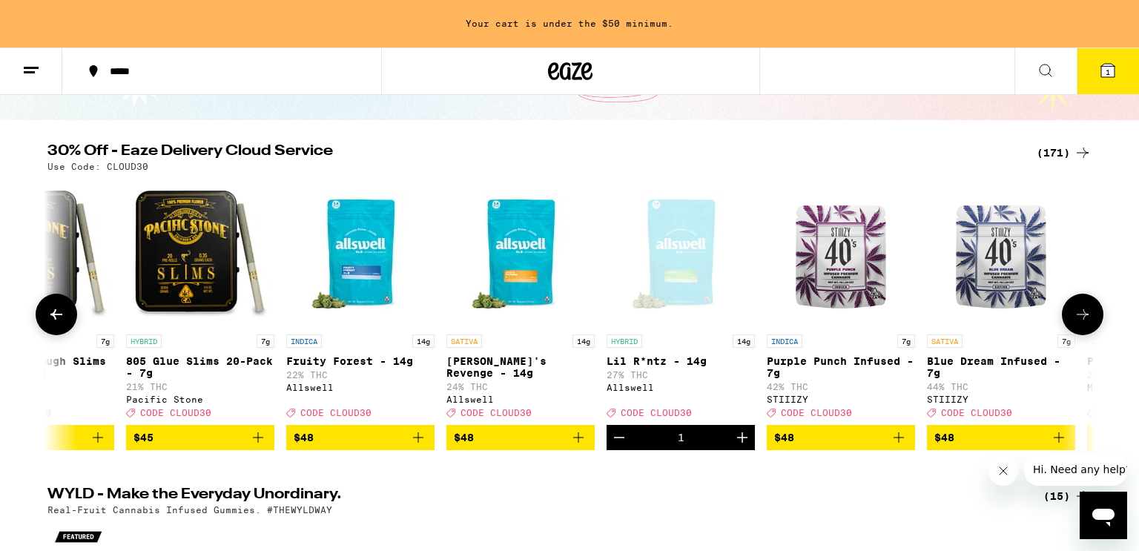
scroll to position [0, 24581]
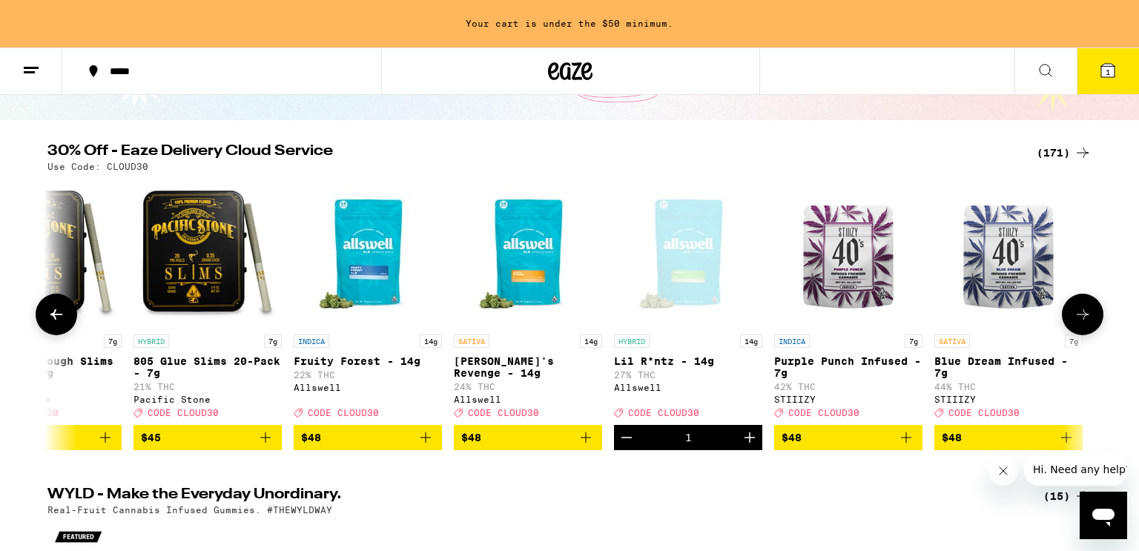
click at [64, 316] on icon at bounding box center [56, 315] width 18 height 18
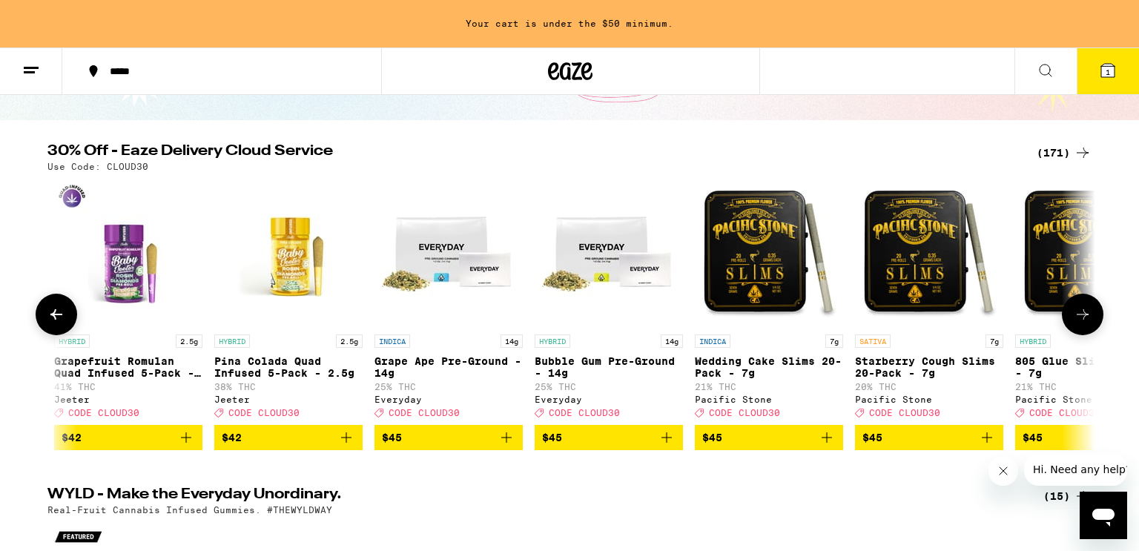
click at [64, 316] on icon at bounding box center [56, 315] width 18 height 18
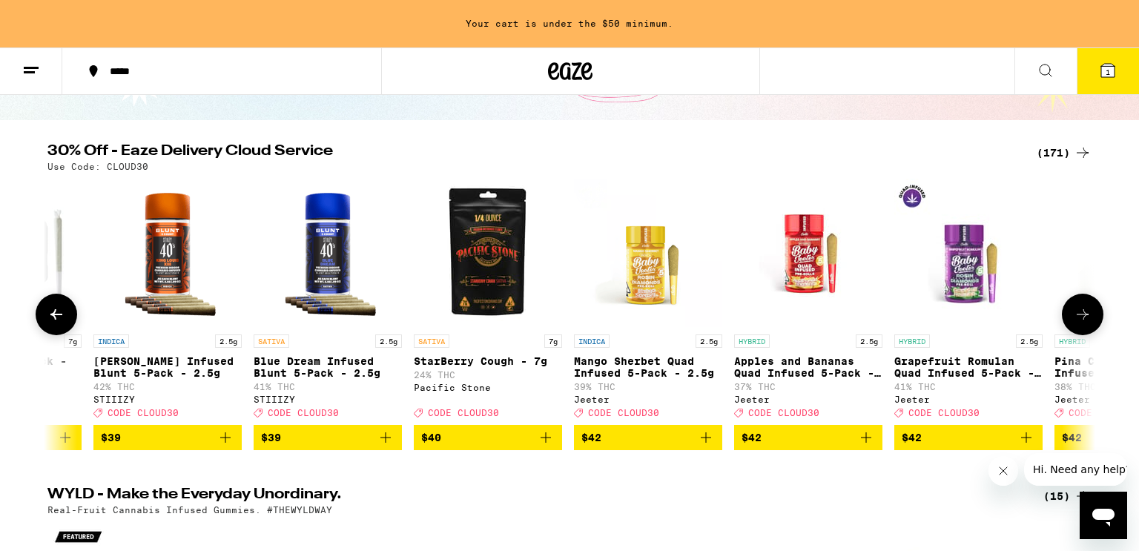
scroll to position [0, 22817]
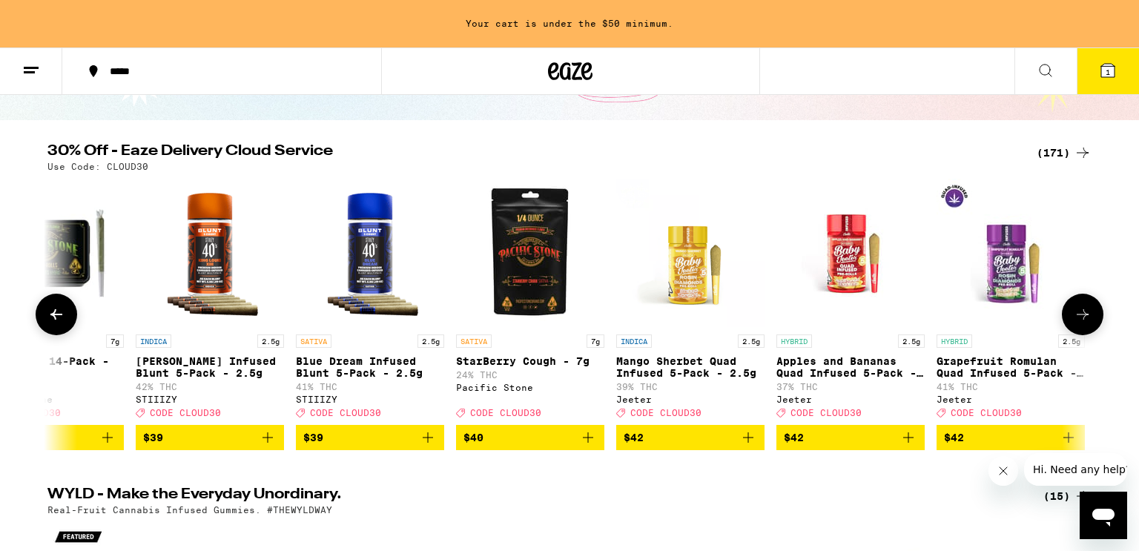
click at [64, 316] on icon at bounding box center [56, 315] width 18 height 18
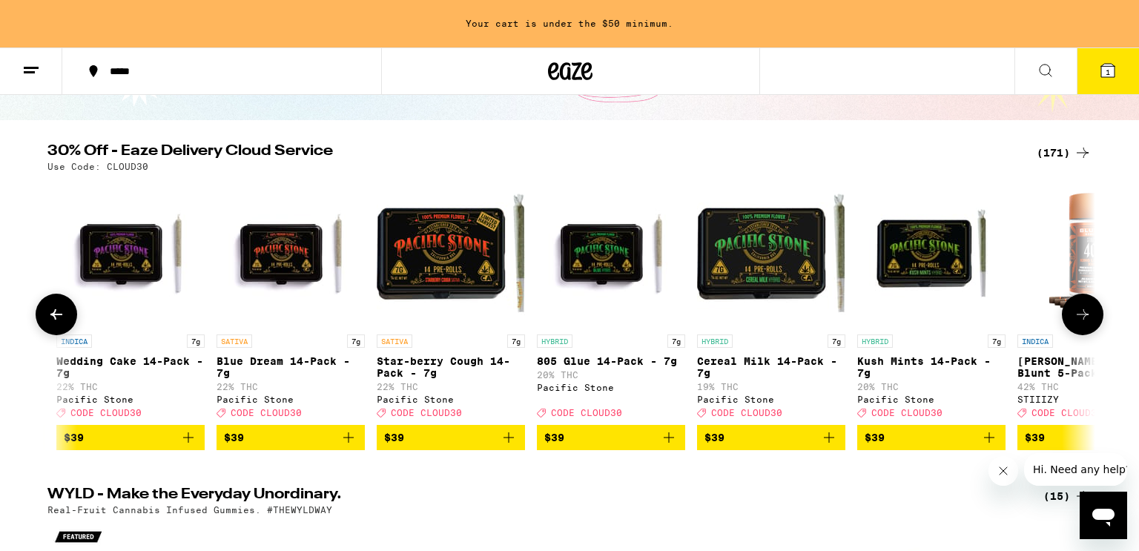
click at [64, 316] on icon at bounding box center [56, 315] width 18 height 18
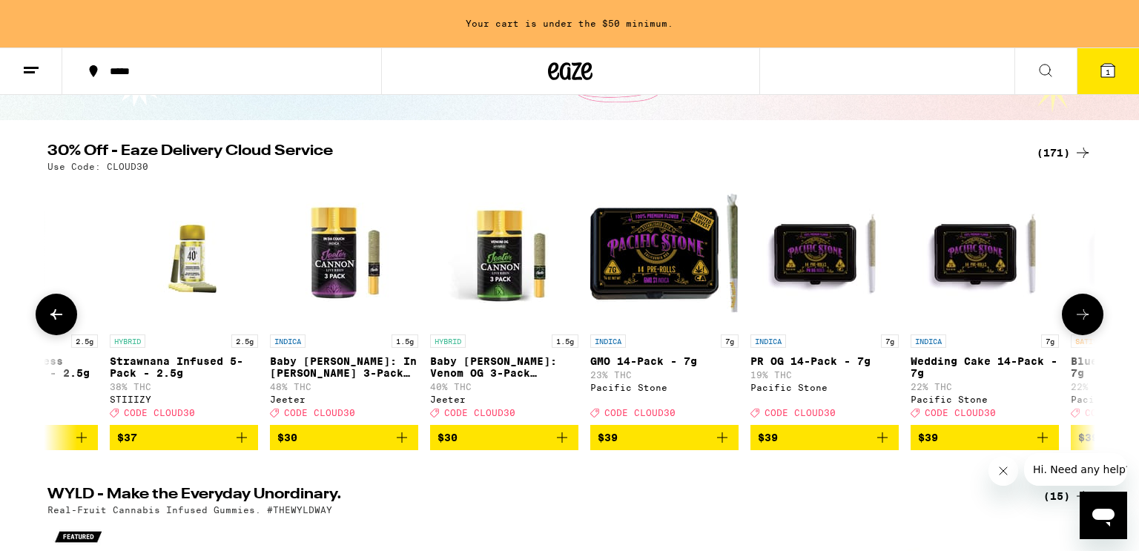
scroll to position [0, 21053]
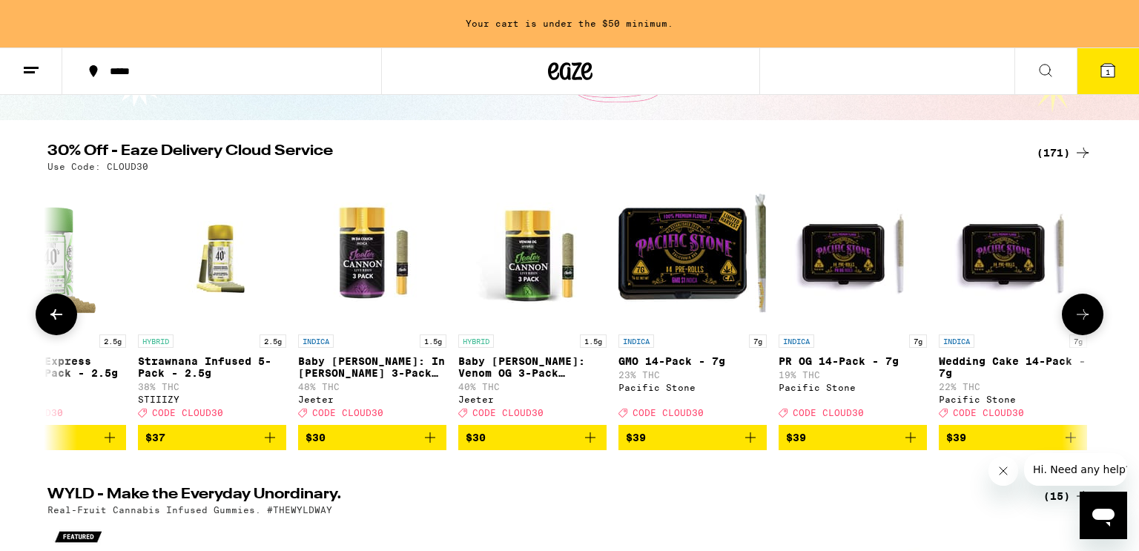
click at [64, 316] on icon at bounding box center [56, 315] width 18 height 18
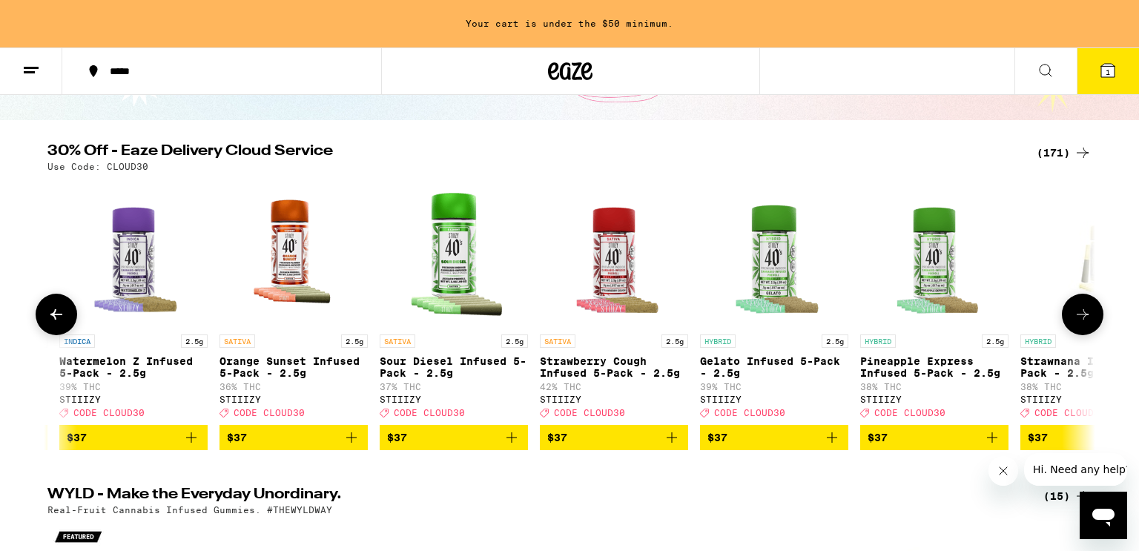
click at [64, 316] on icon at bounding box center [56, 315] width 18 height 18
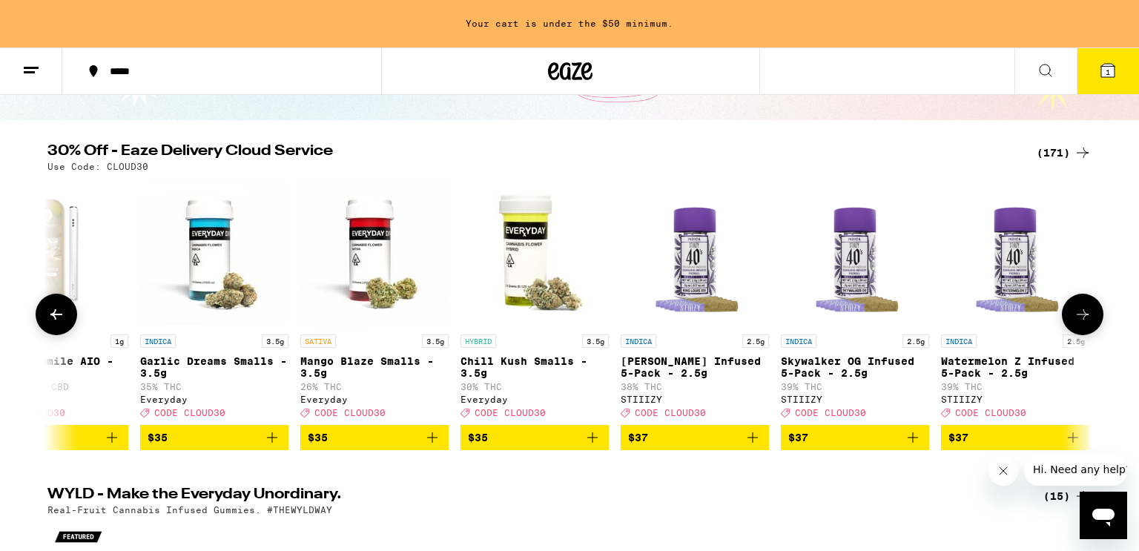
click at [64, 316] on icon at bounding box center [56, 315] width 18 height 18
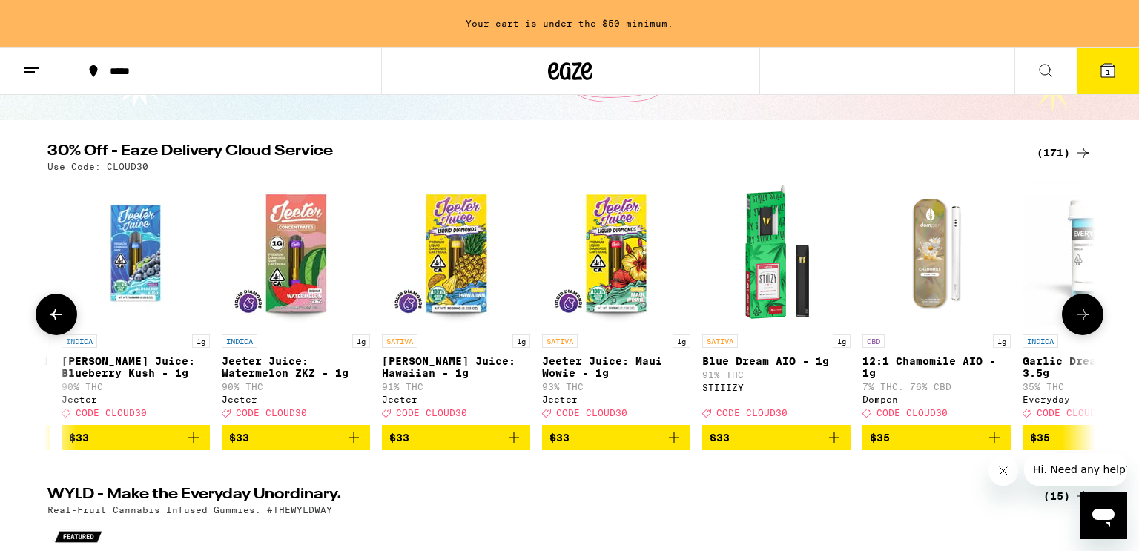
click at [64, 316] on icon at bounding box center [56, 315] width 18 height 18
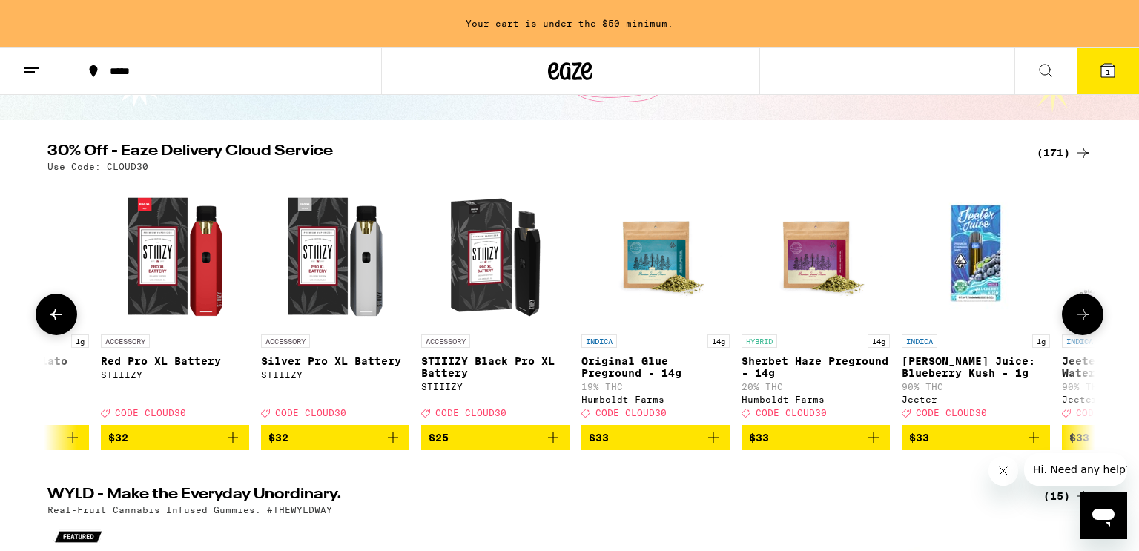
scroll to position [0, 17524]
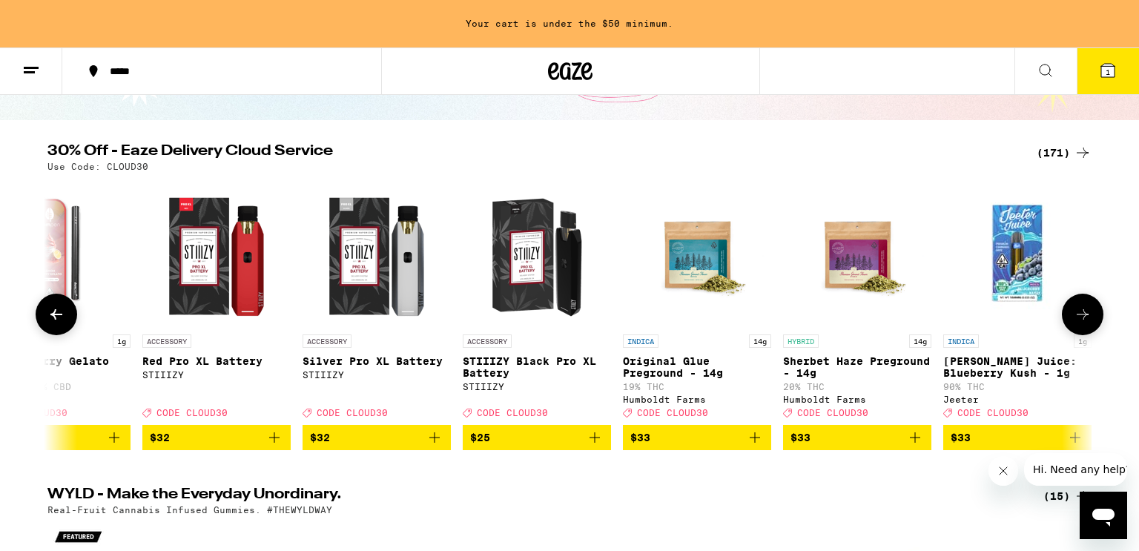
click at [64, 316] on icon at bounding box center [56, 315] width 18 height 18
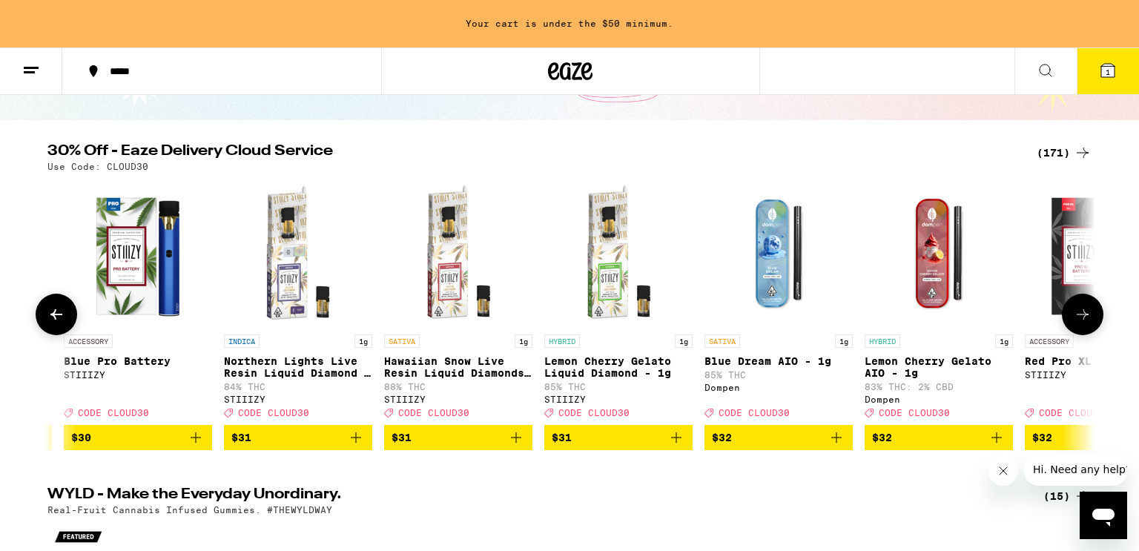
click at [64, 316] on icon at bounding box center [56, 315] width 18 height 18
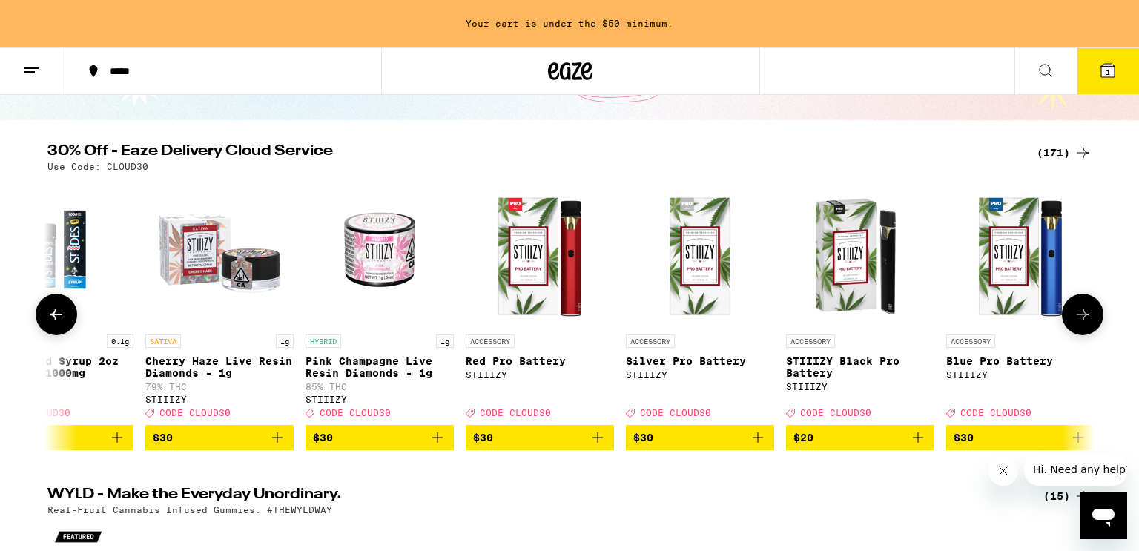
click at [64, 316] on icon at bounding box center [56, 315] width 18 height 18
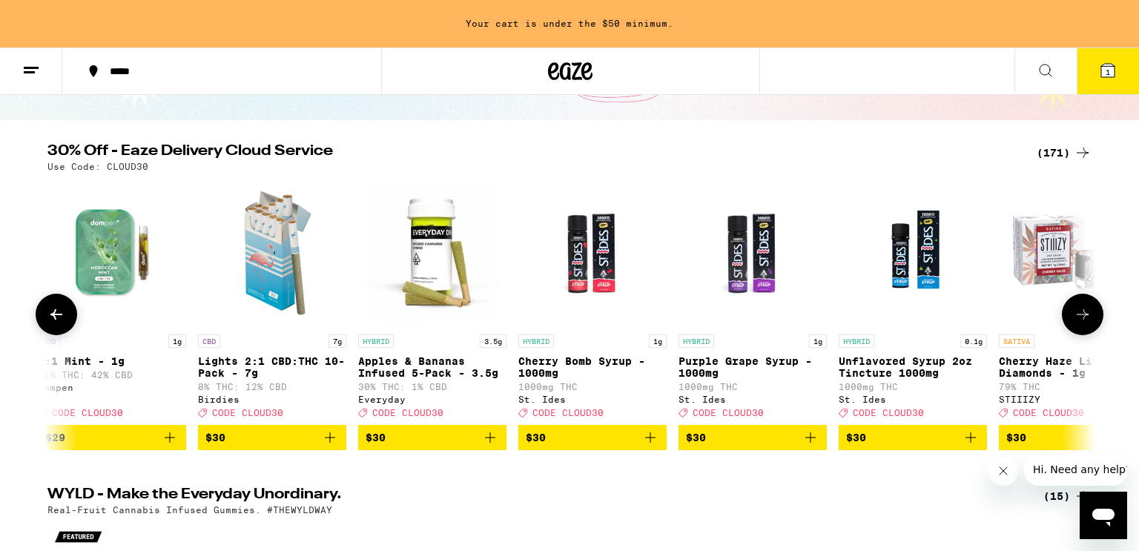
scroll to position [0, 14878]
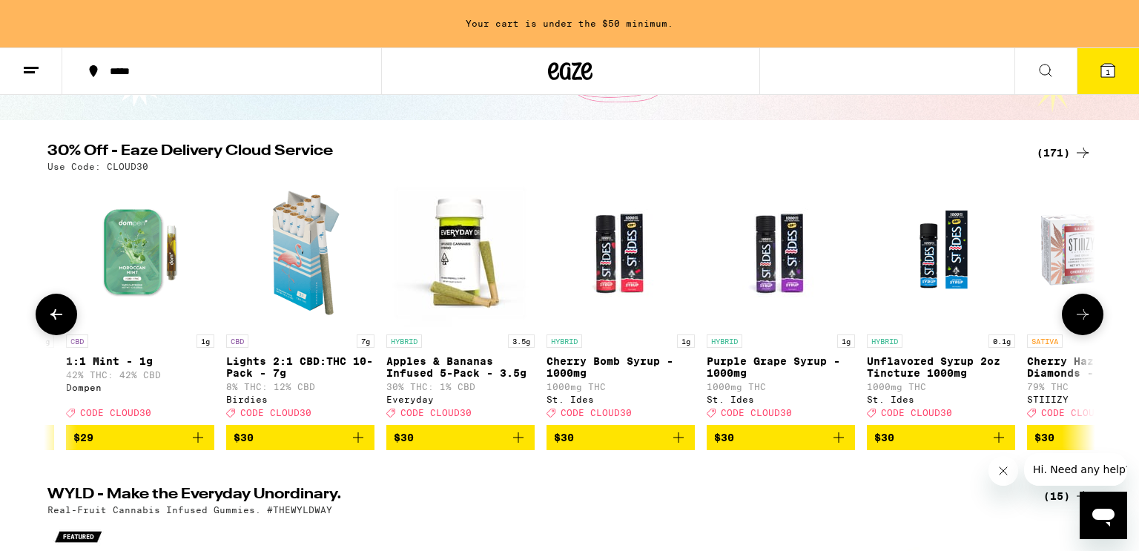
click at [64, 316] on icon at bounding box center [56, 315] width 18 height 18
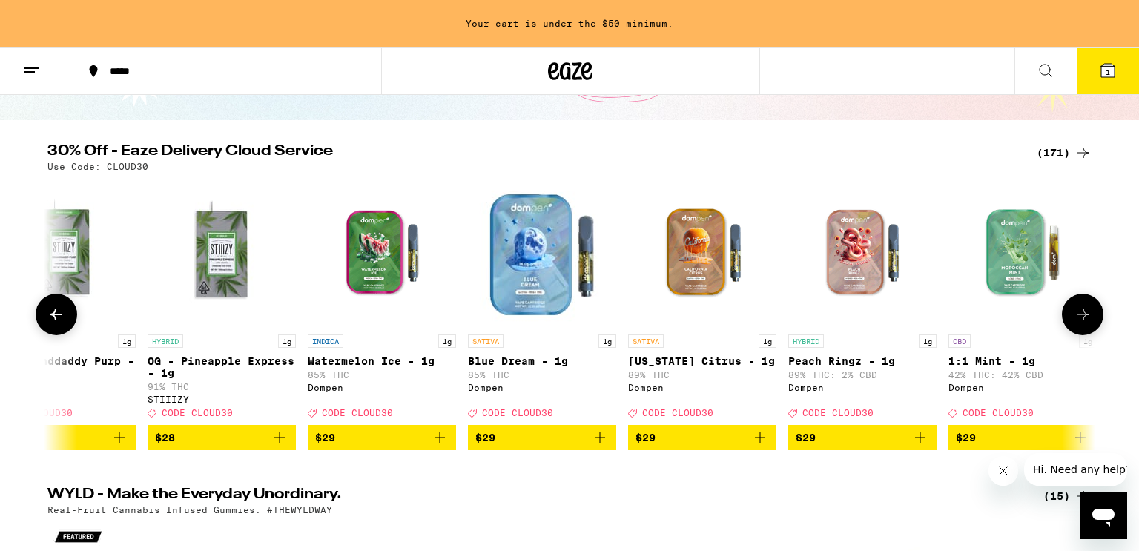
click at [64, 316] on icon at bounding box center [56, 315] width 18 height 18
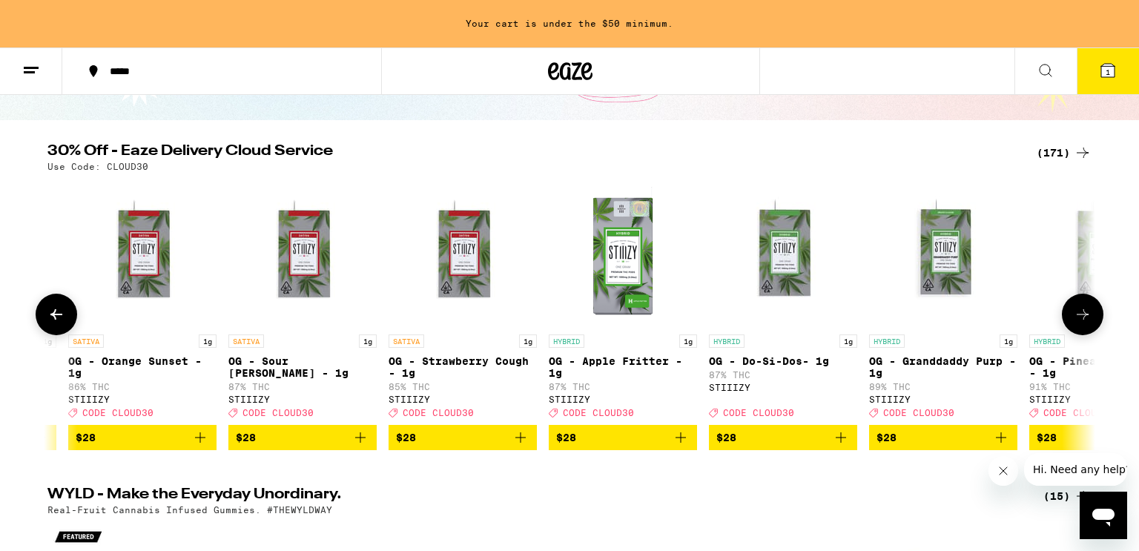
click at [64, 316] on icon at bounding box center [56, 315] width 18 height 18
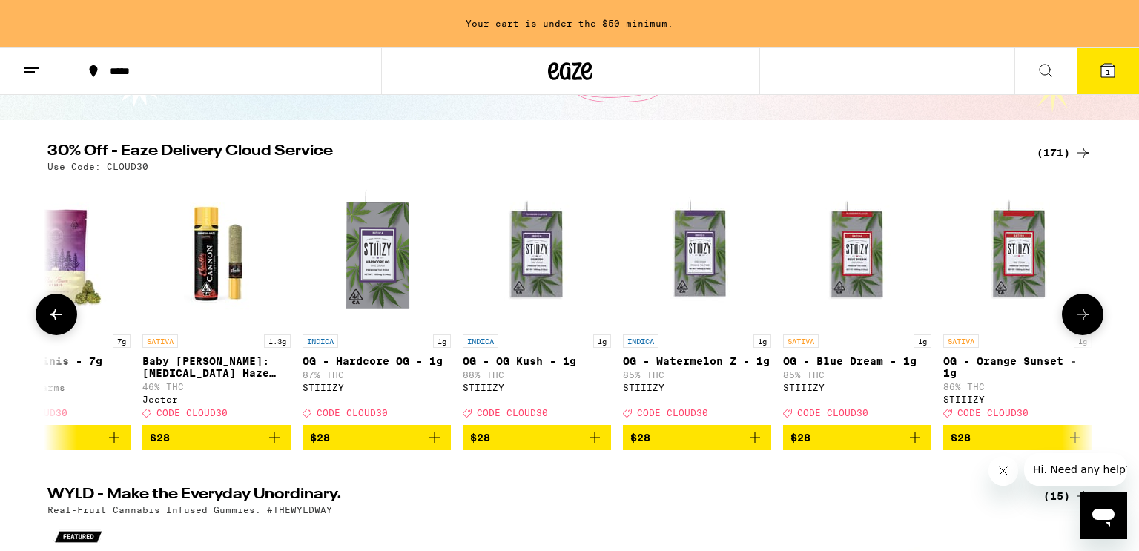
scroll to position [0, 12231]
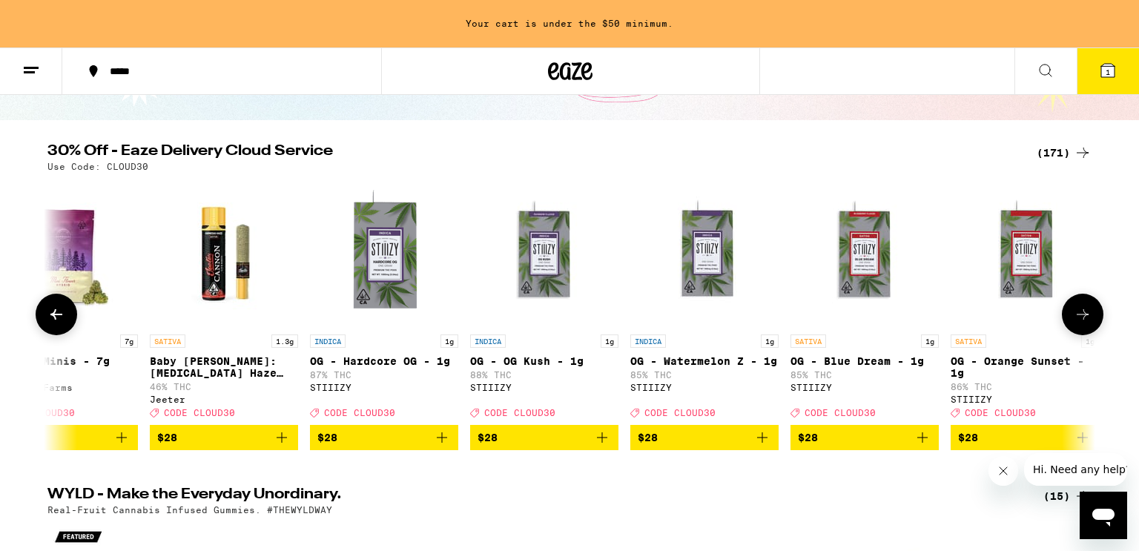
click at [64, 316] on icon at bounding box center [56, 315] width 18 height 18
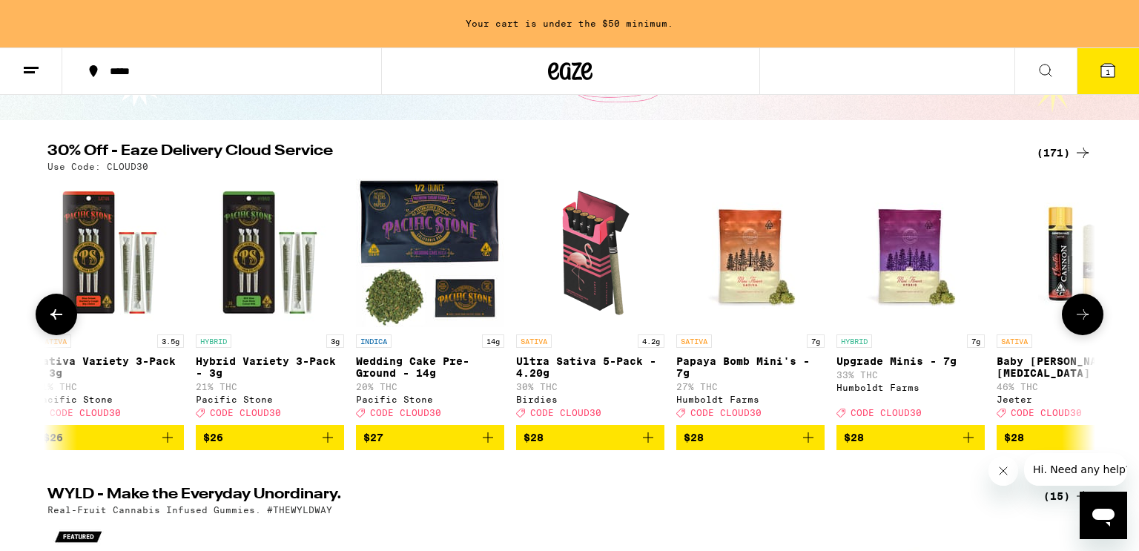
scroll to position [0, 11349]
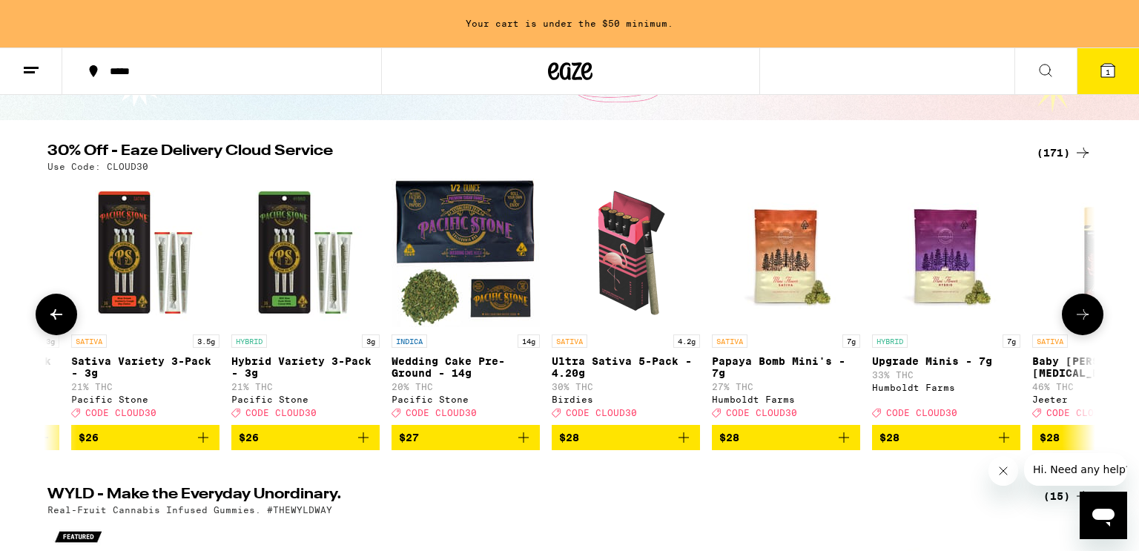
click at [64, 316] on icon at bounding box center [56, 315] width 18 height 18
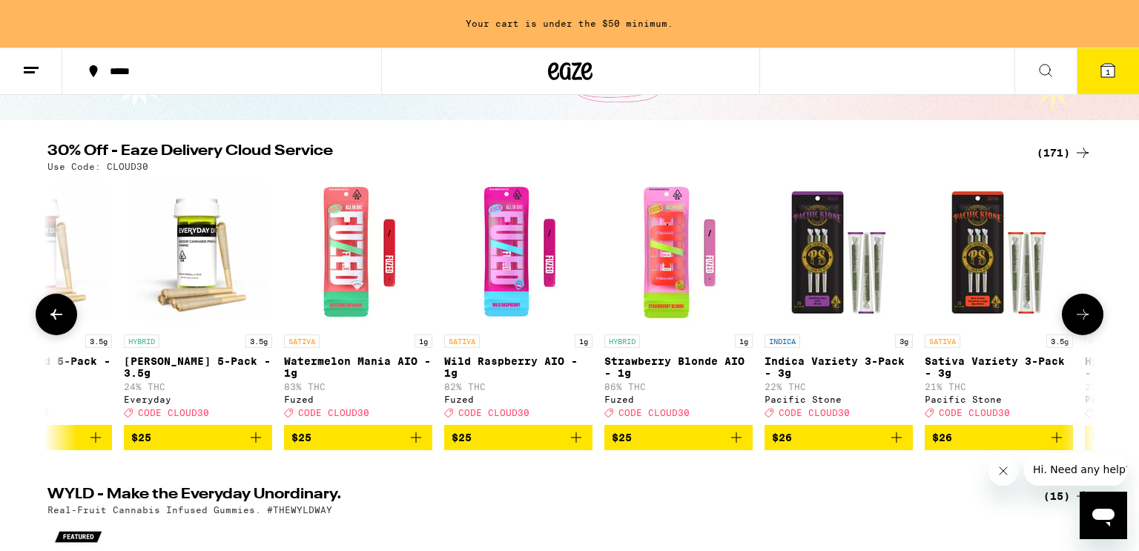
scroll to position [0, 10467]
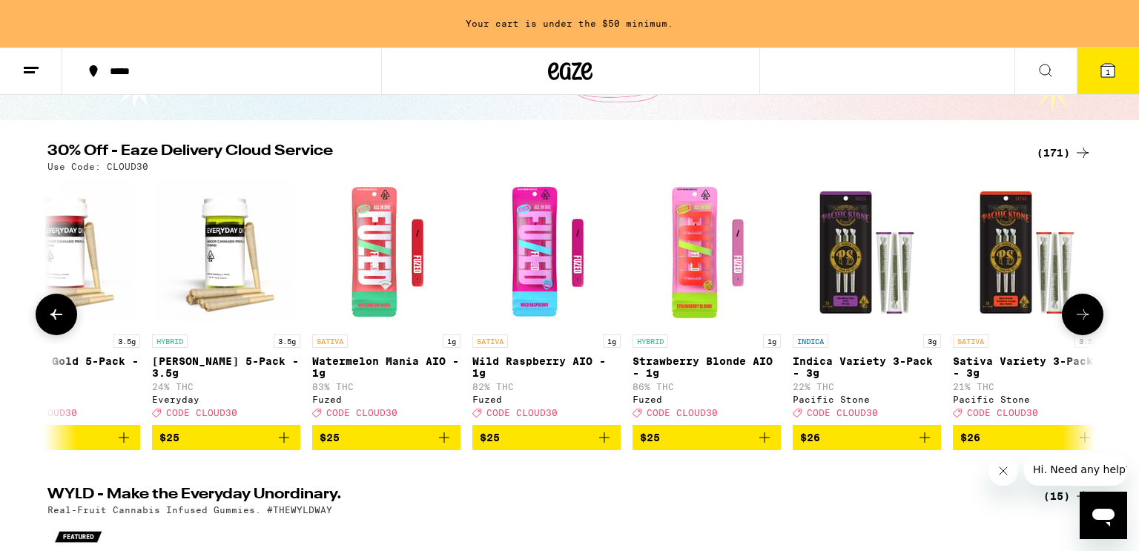
click at [64, 316] on icon at bounding box center [56, 315] width 18 height 18
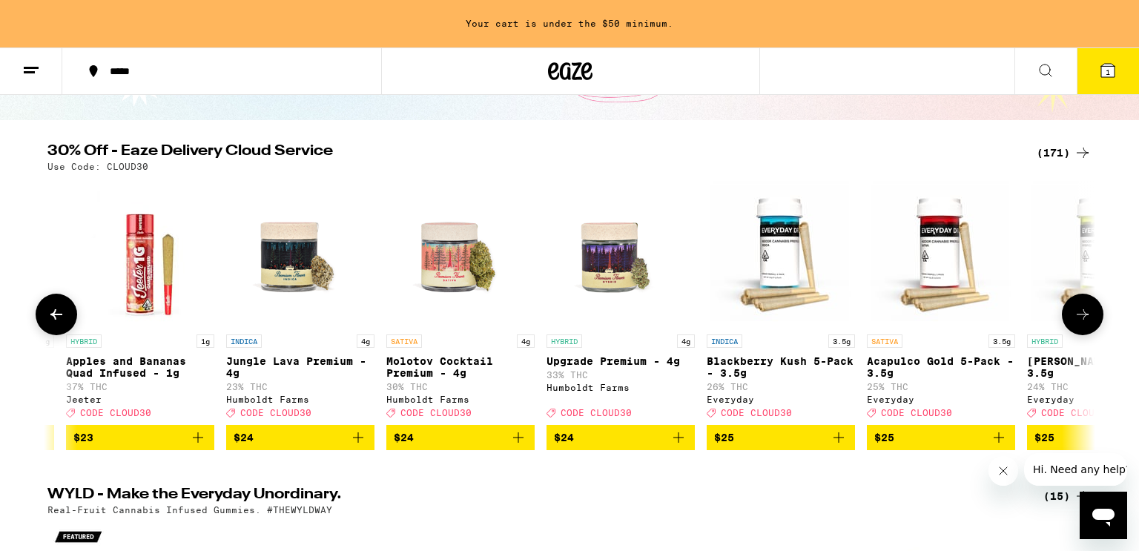
scroll to position [0, 9584]
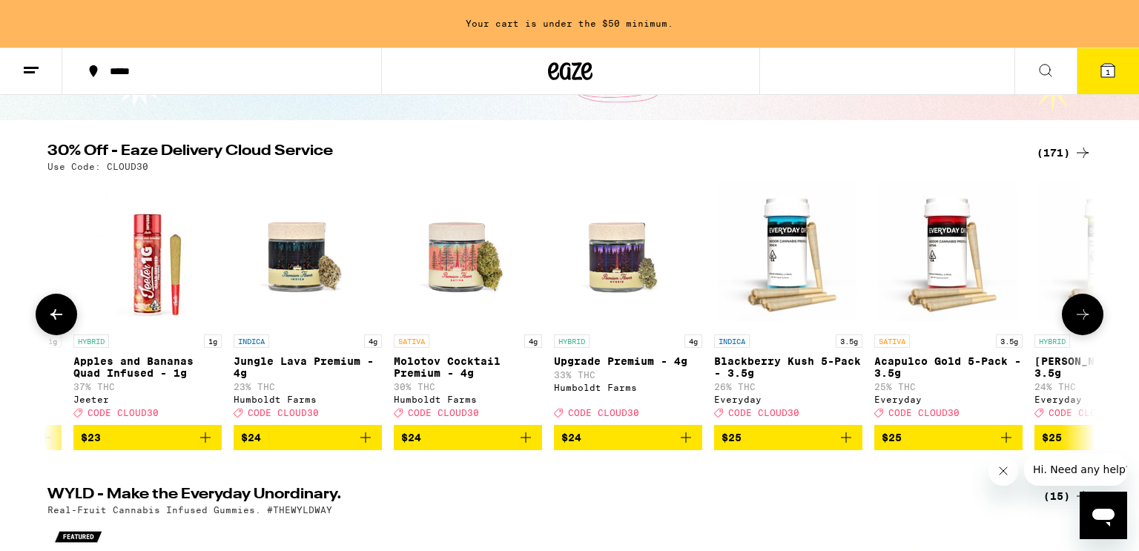
click at [64, 316] on icon at bounding box center [56, 315] width 18 height 18
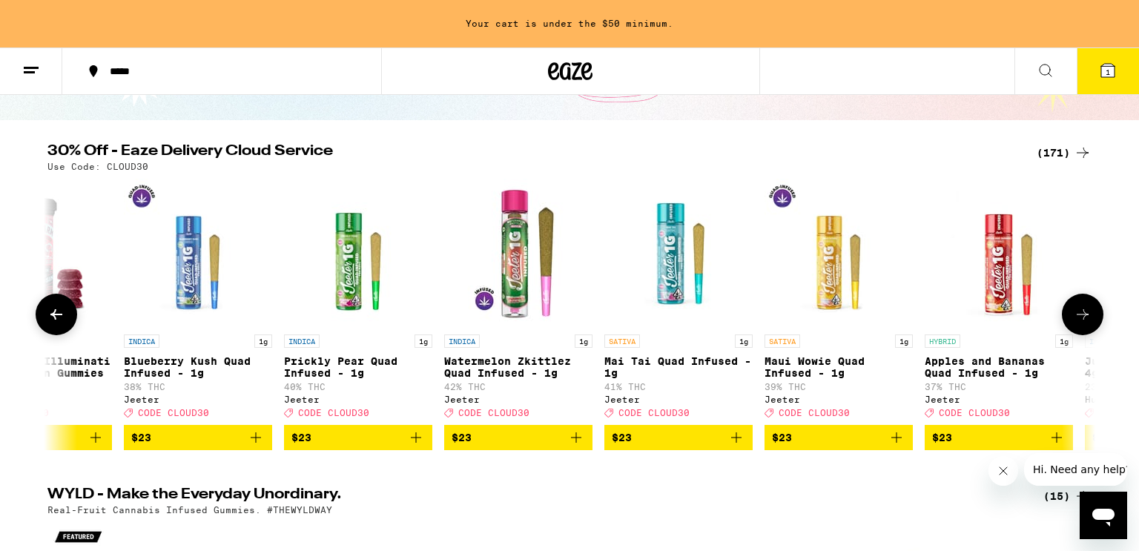
scroll to position [0, 8703]
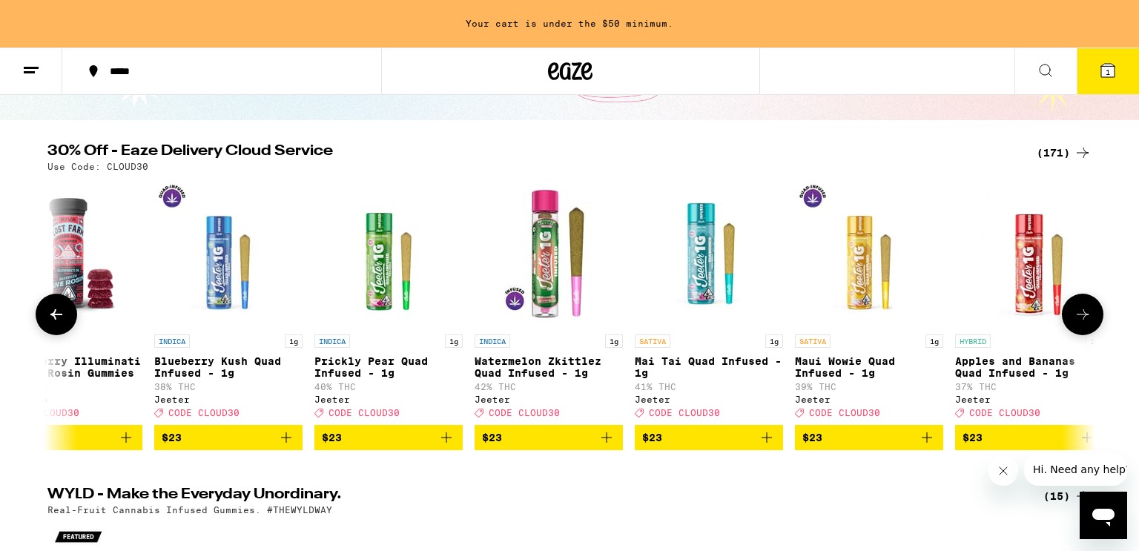
click at [64, 316] on icon at bounding box center [56, 315] width 18 height 18
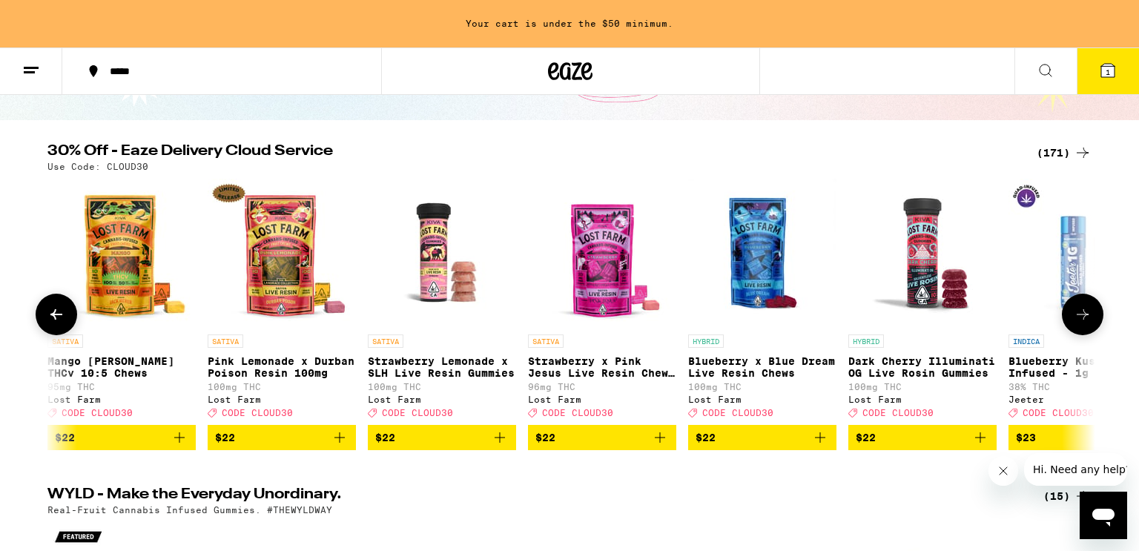
scroll to position [0, 7820]
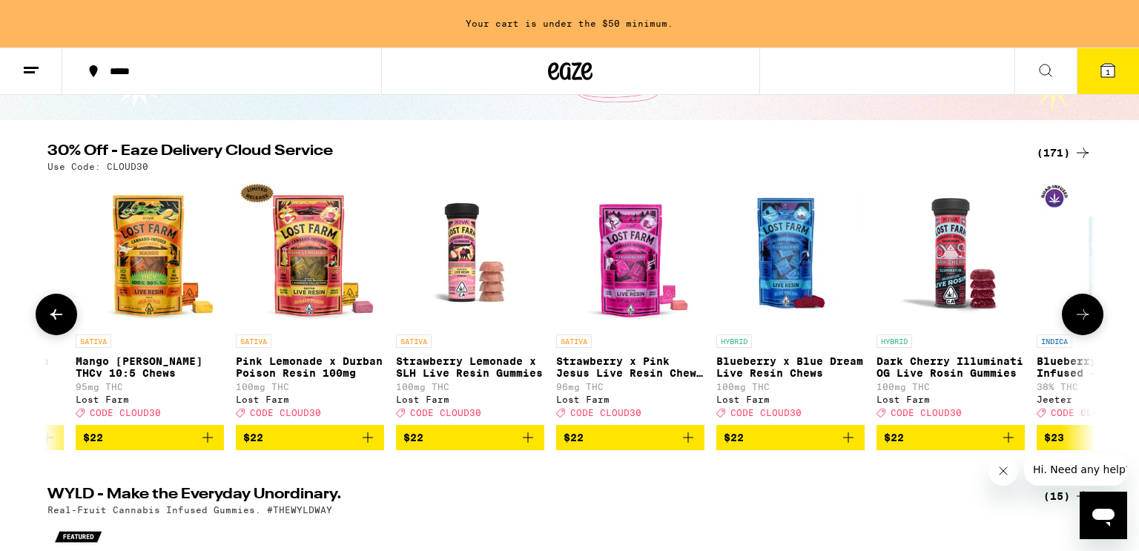
click at [64, 316] on icon at bounding box center [56, 315] width 18 height 18
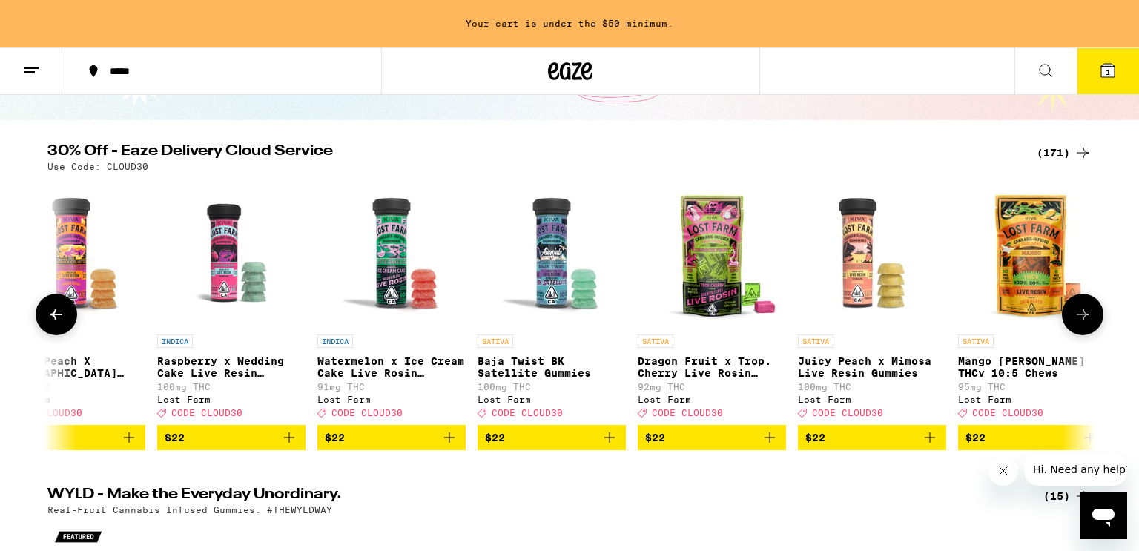
click at [64, 316] on icon at bounding box center [56, 315] width 18 height 18
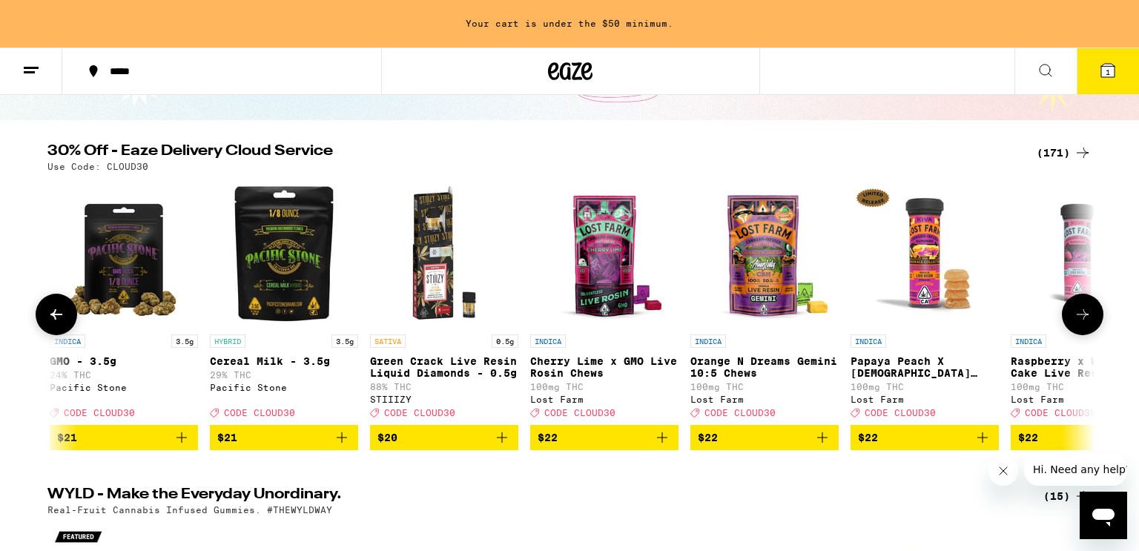
scroll to position [0, 6056]
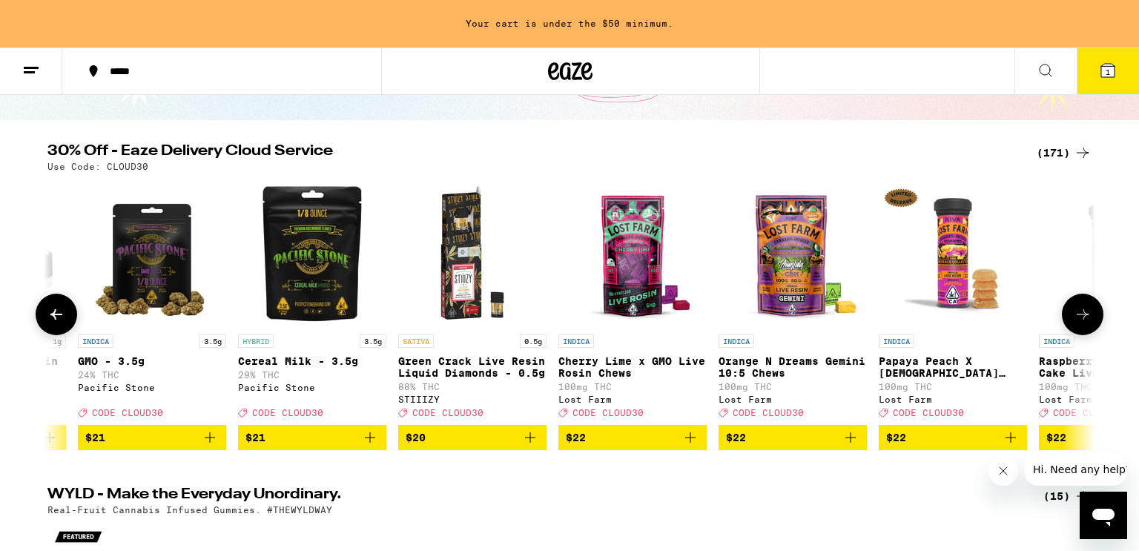
click at [64, 316] on icon at bounding box center [56, 315] width 18 height 18
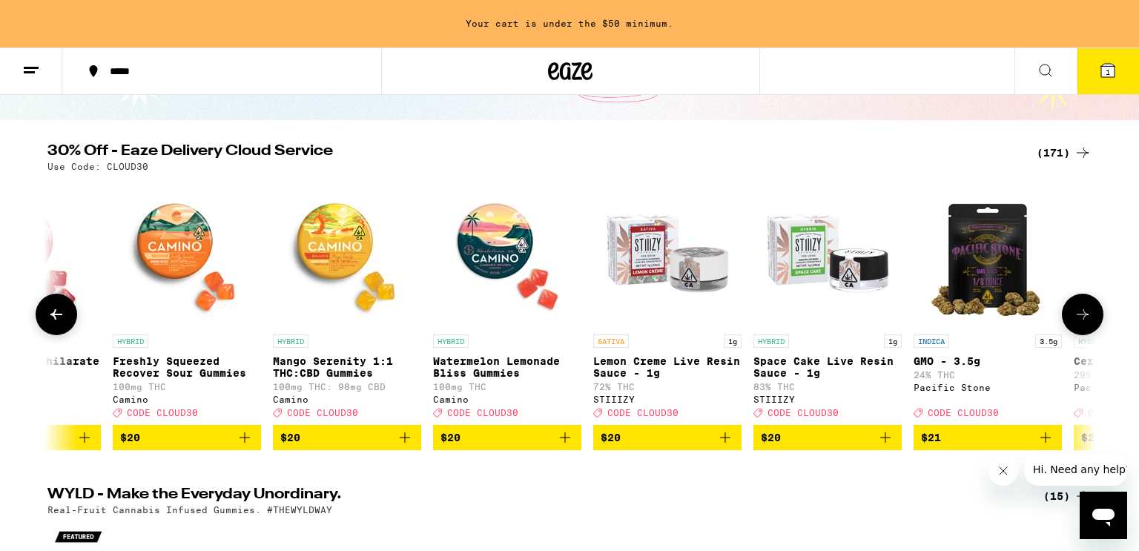
scroll to position [0, 5174]
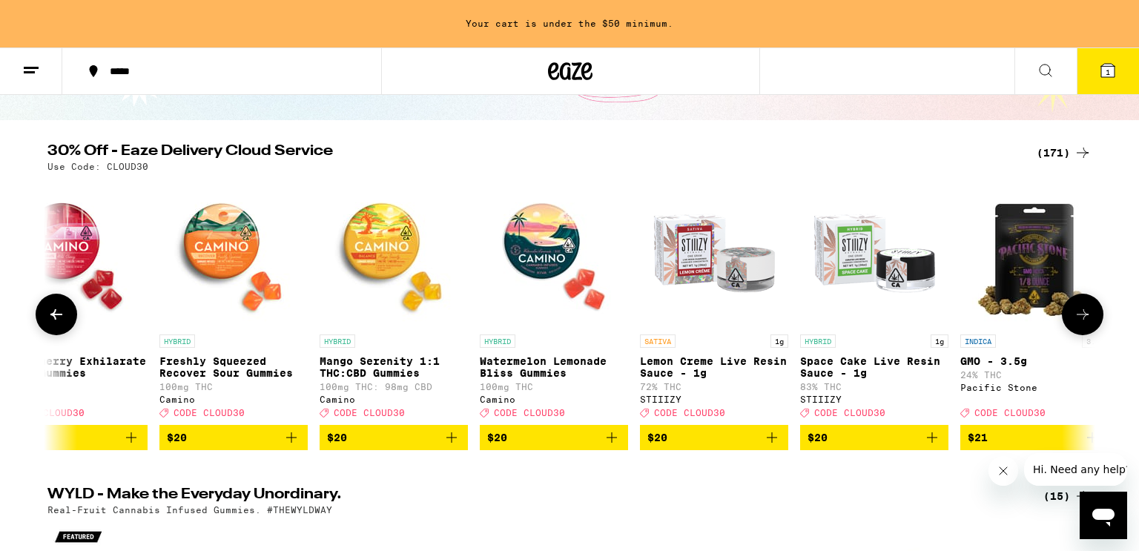
click at [64, 316] on icon at bounding box center [56, 315] width 18 height 18
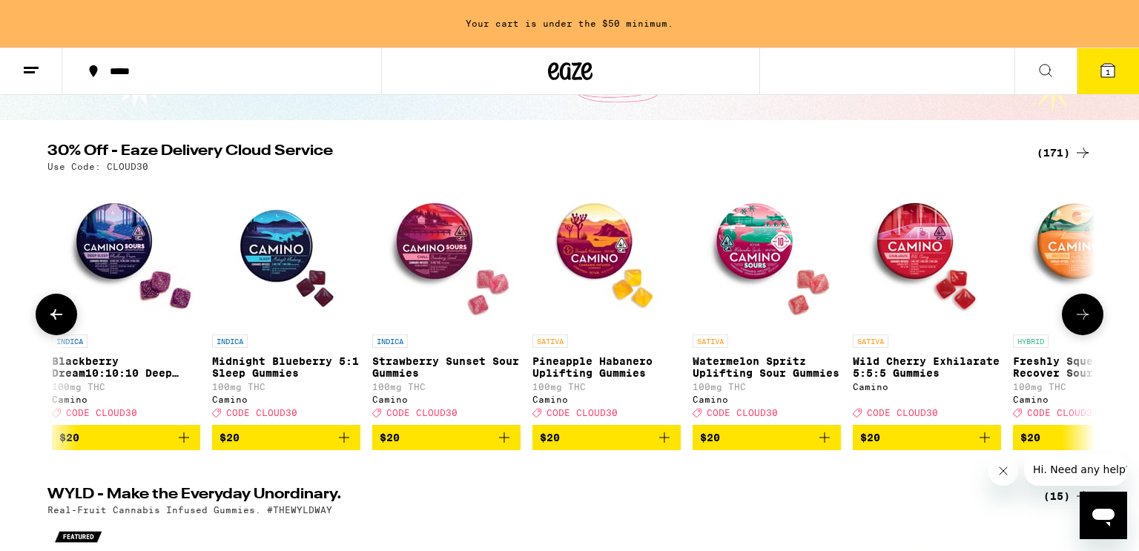
scroll to position [0, 4292]
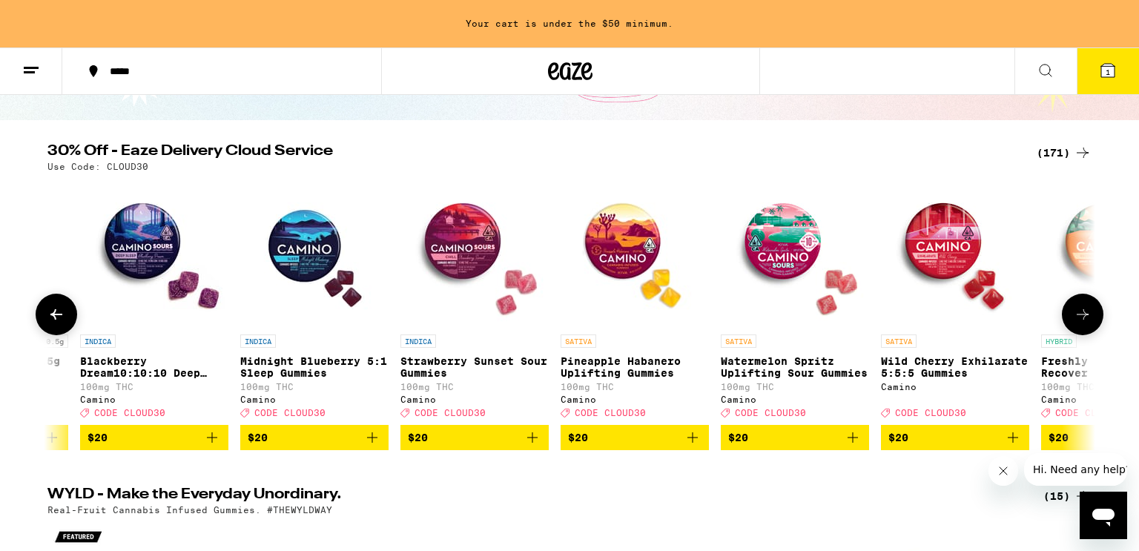
click at [64, 316] on icon at bounding box center [56, 315] width 18 height 18
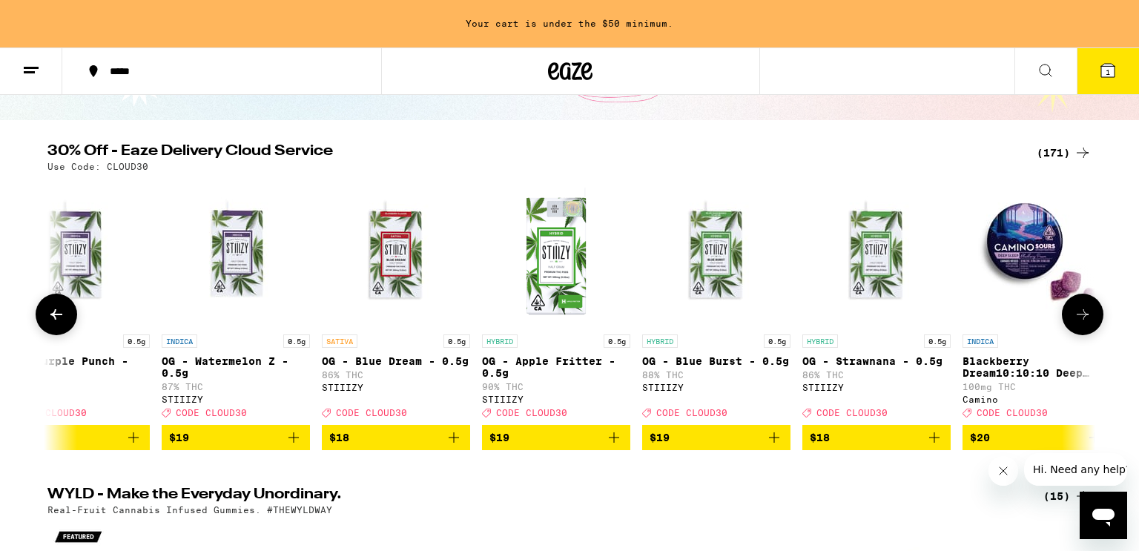
click at [64, 316] on icon at bounding box center [56, 315] width 18 height 18
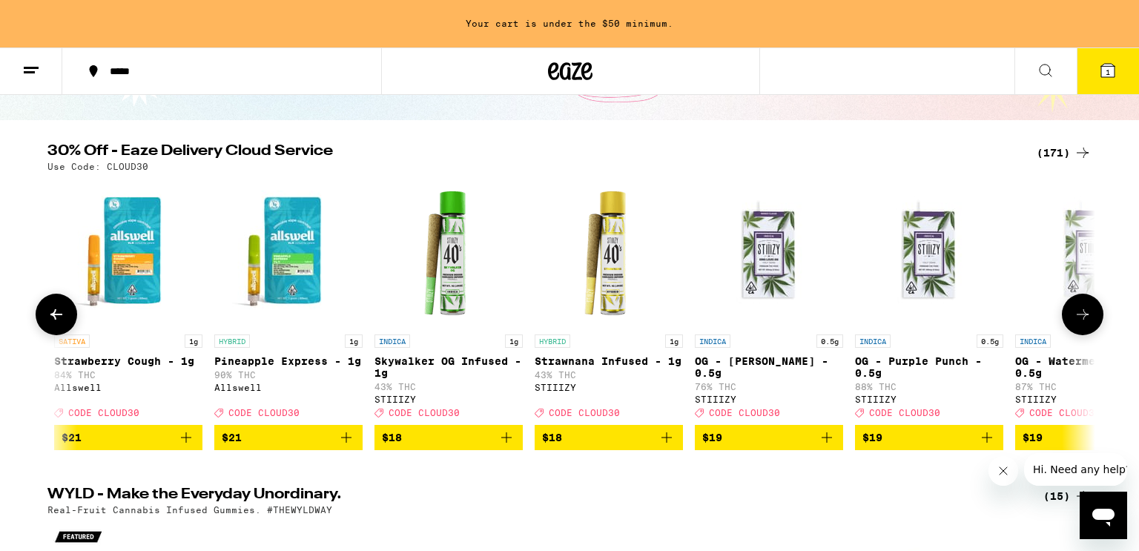
scroll to position [0, 2527]
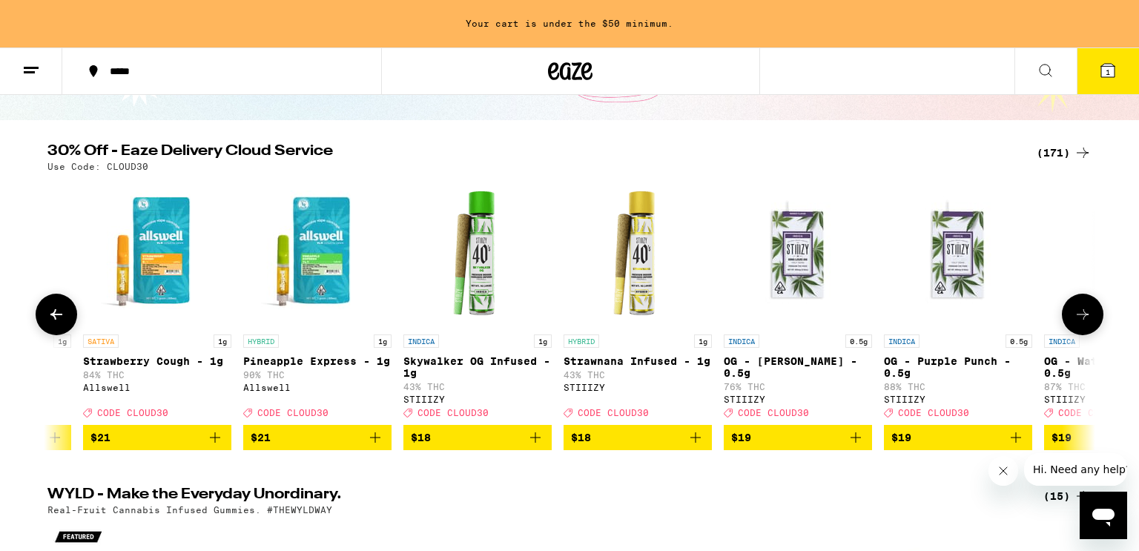
click at [64, 316] on icon at bounding box center [56, 315] width 18 height 18
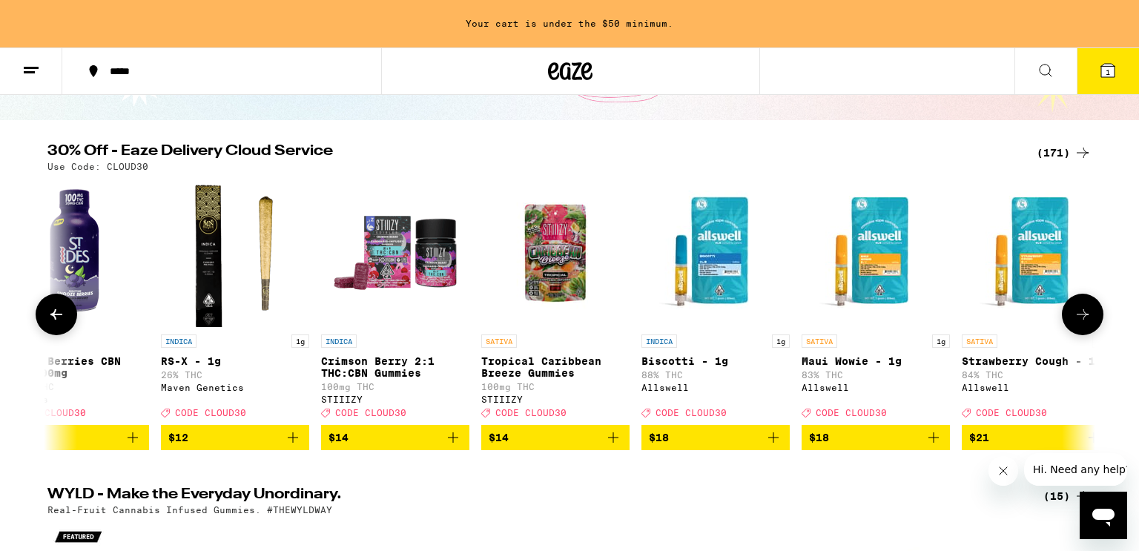
scroll to position [0, 1645]
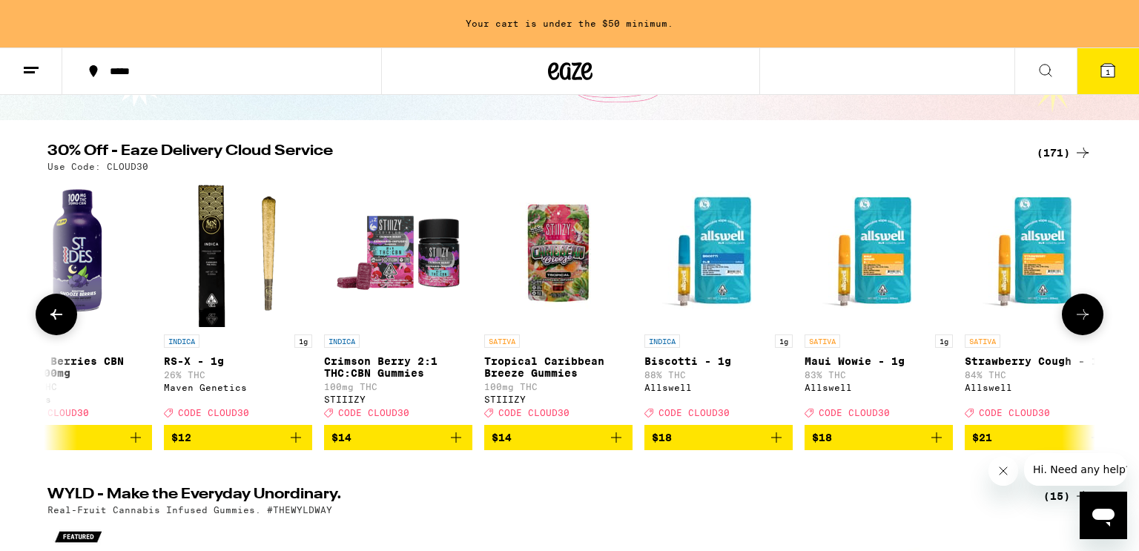
click at [64, 316] on icon at bounding box center [56, 315] width 18 height 18
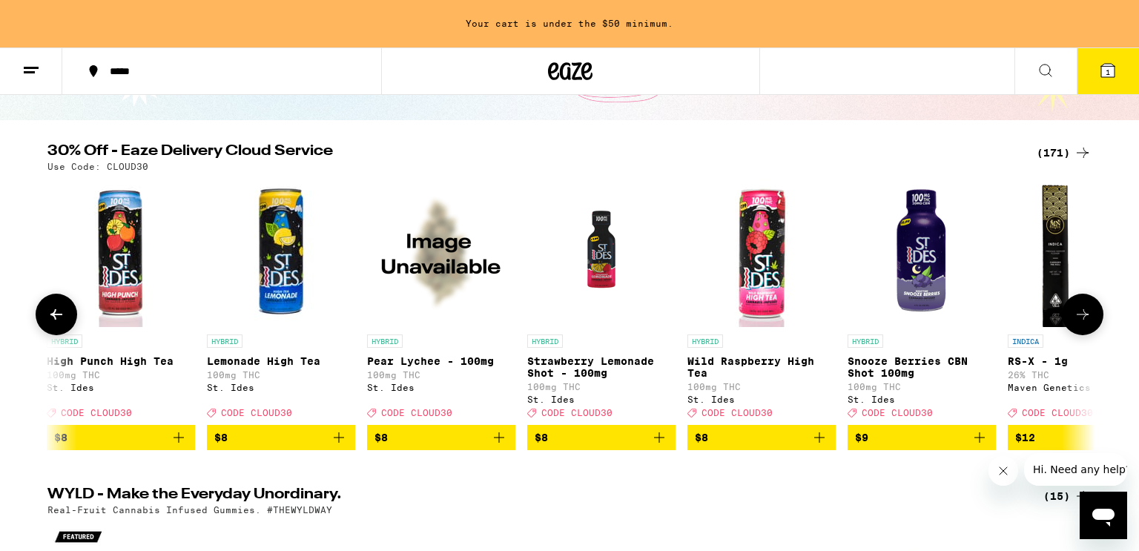
scroll to position [0, 763]
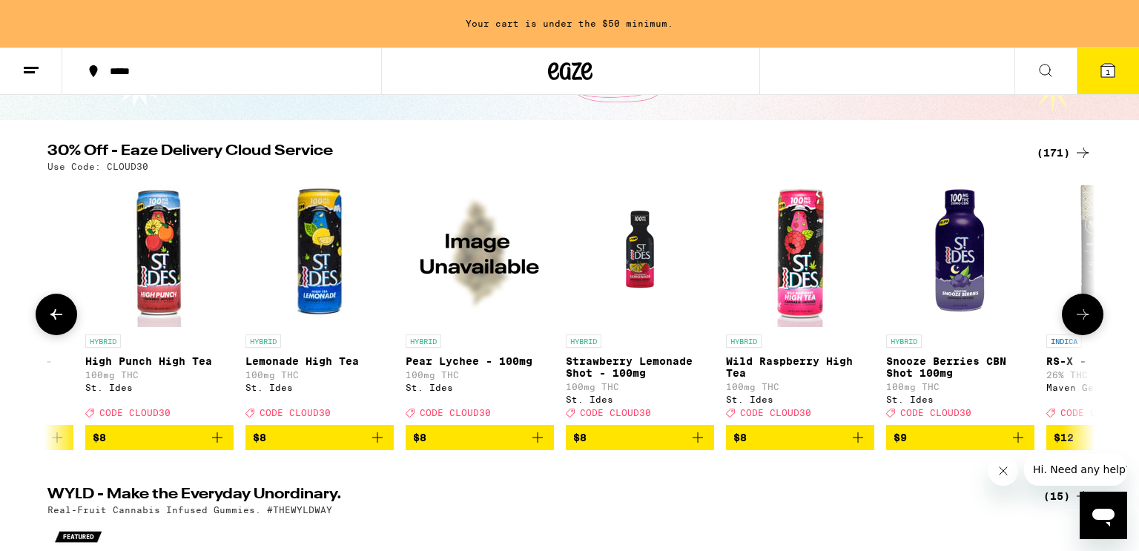
click at [64, 316] on icon at bounding box center [56, 315] width 18 height 18
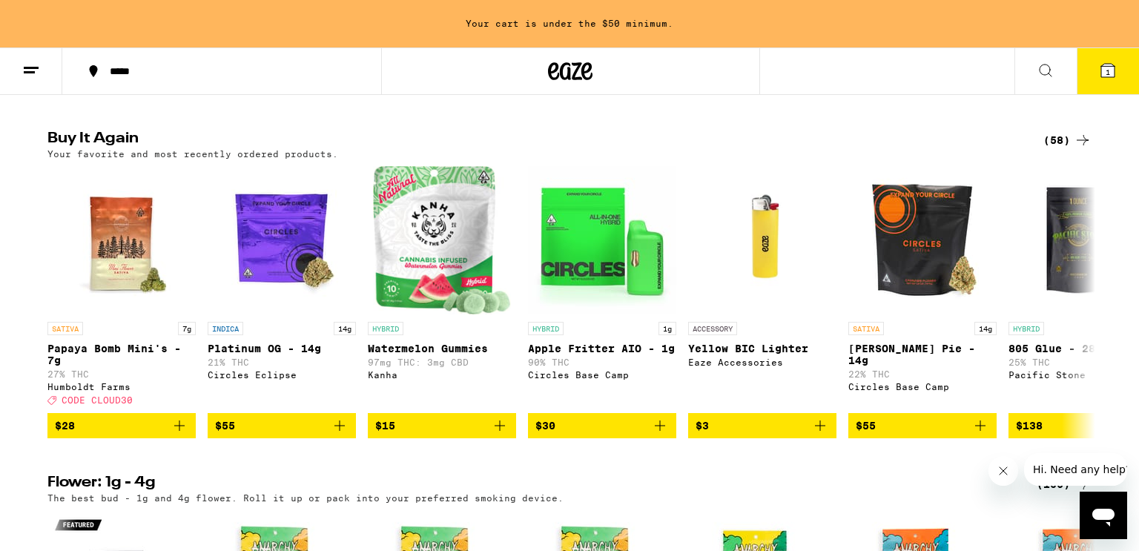
scroll to position [1143, 0]
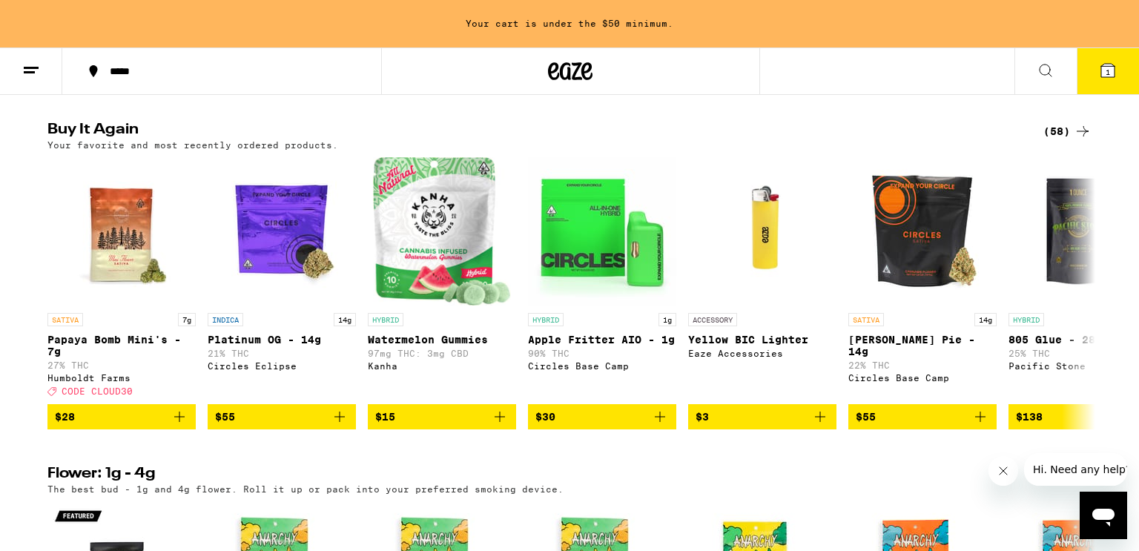
click at [819, 422] on icon "Add to bag" at bounding box center [820, 417] width 10 height 10
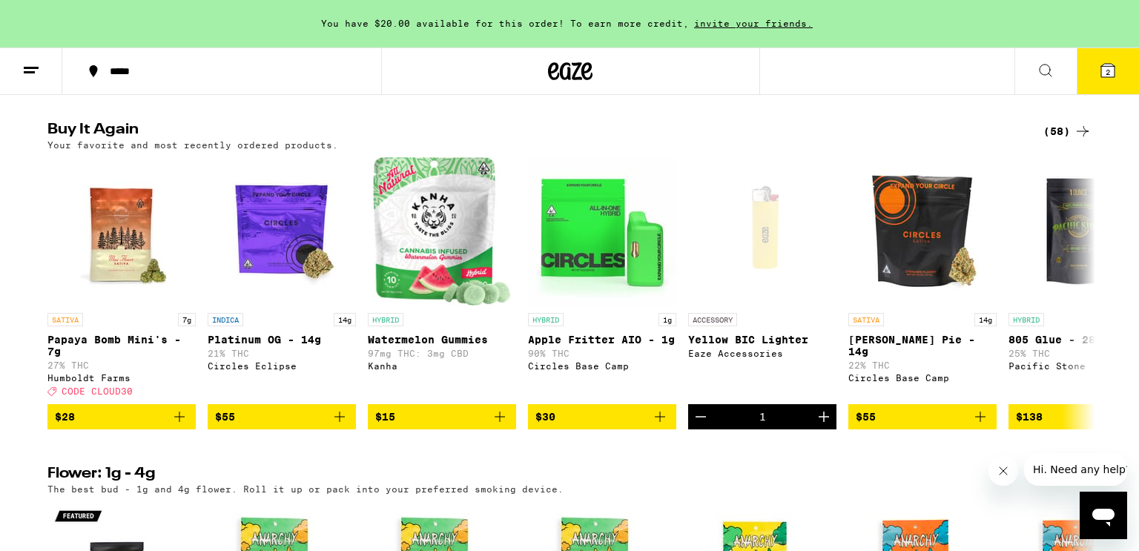
click at [1103, 59] on button "2" at bounding box center [1108, 71] width 62 height 46
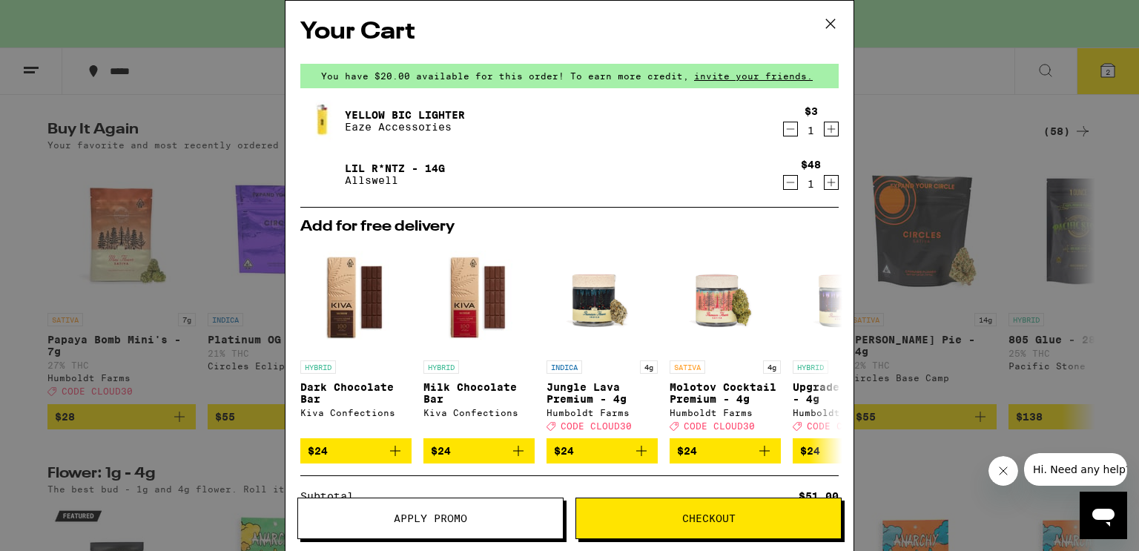
click at [471, 513] on span "Apply Promo" at bounding box center [430, 518] width 265 height 10
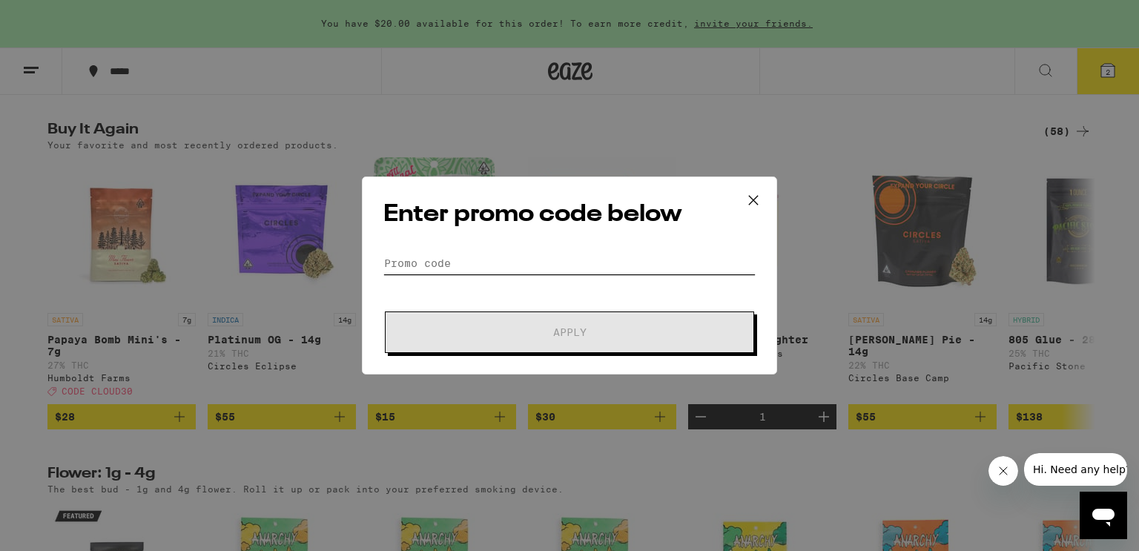
click at [491, 267] on input "Promo Code" at bounding box center [569, 263] width 372 height 22
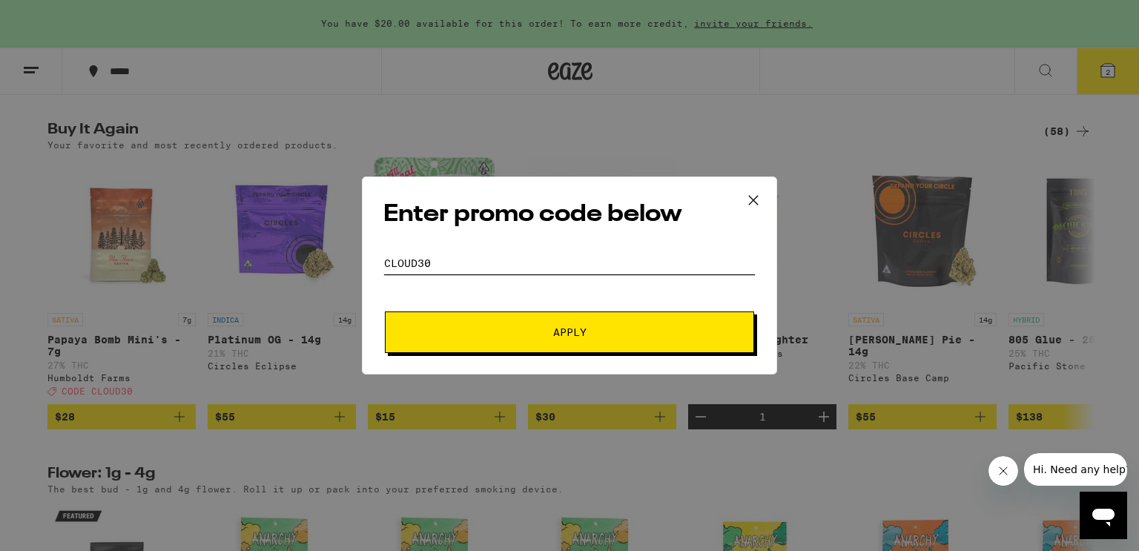
type input "cloud30"
click at [385, 311] on button "Apply" at bounding box center [569, 332] width 369 height 42
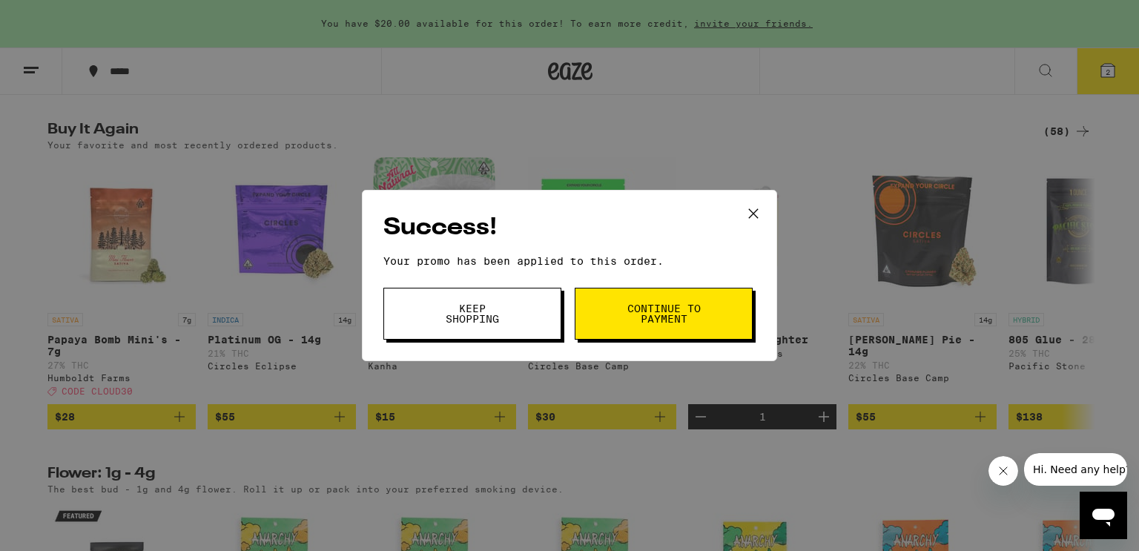
click at [652, 312] on span "Continue to payment" at bounding box center [664, 313] width 76 height 21
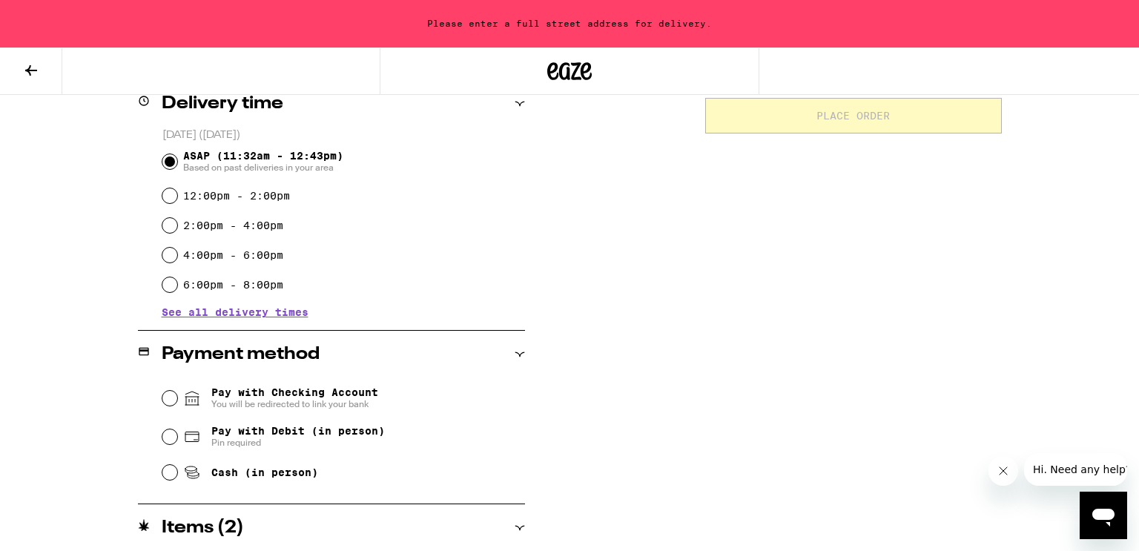
scroll to position [383, 0]
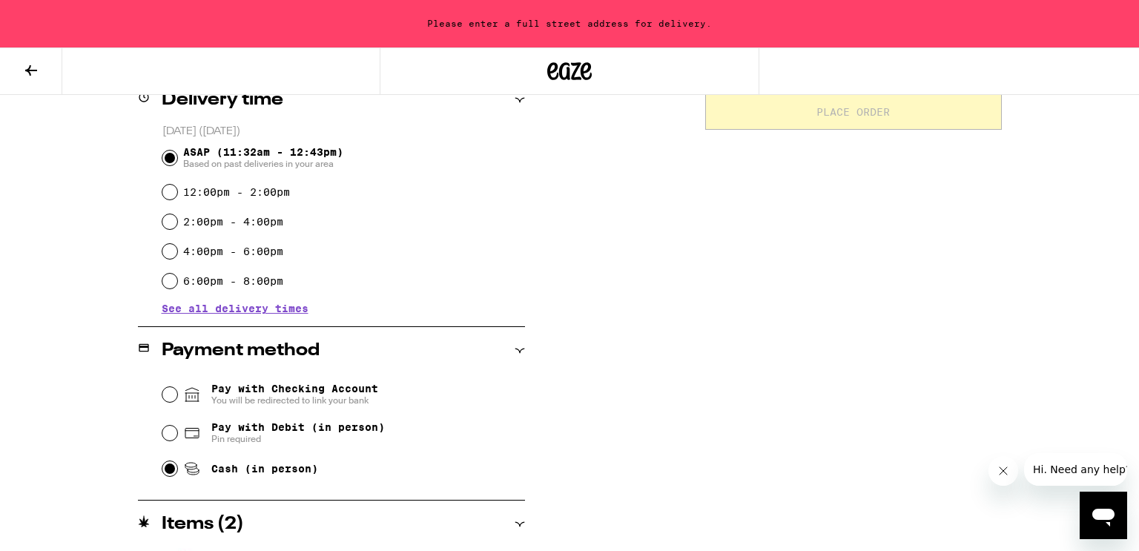
click at [171, 476] on input "Cash (in person)" at bounding box center [169, 468] width 15 height 15
radio input "true"
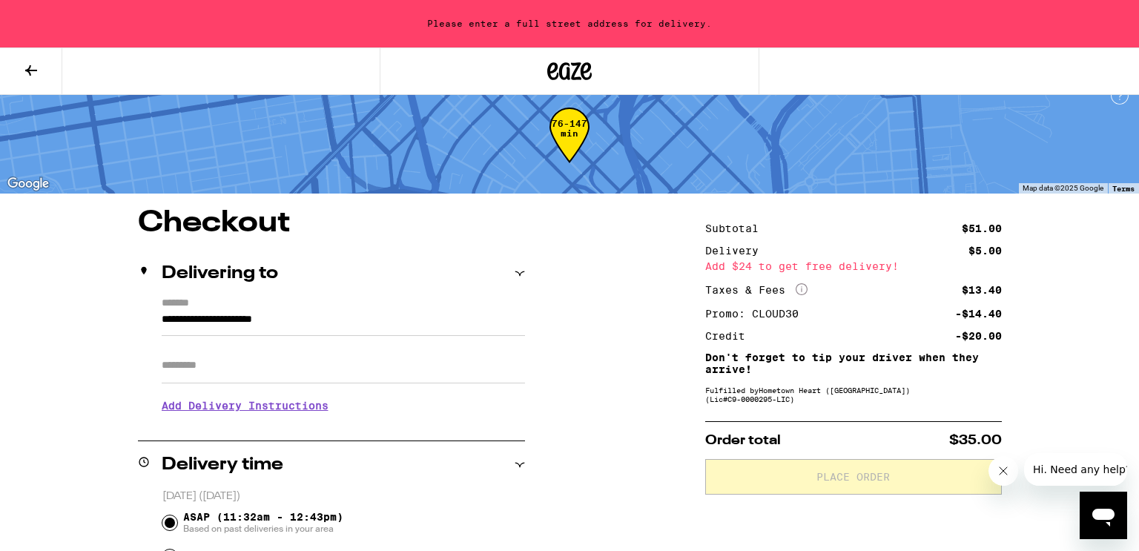
scroll to position [0, 0]
